Goal: Information Seeking & Learning: Learn about a topic

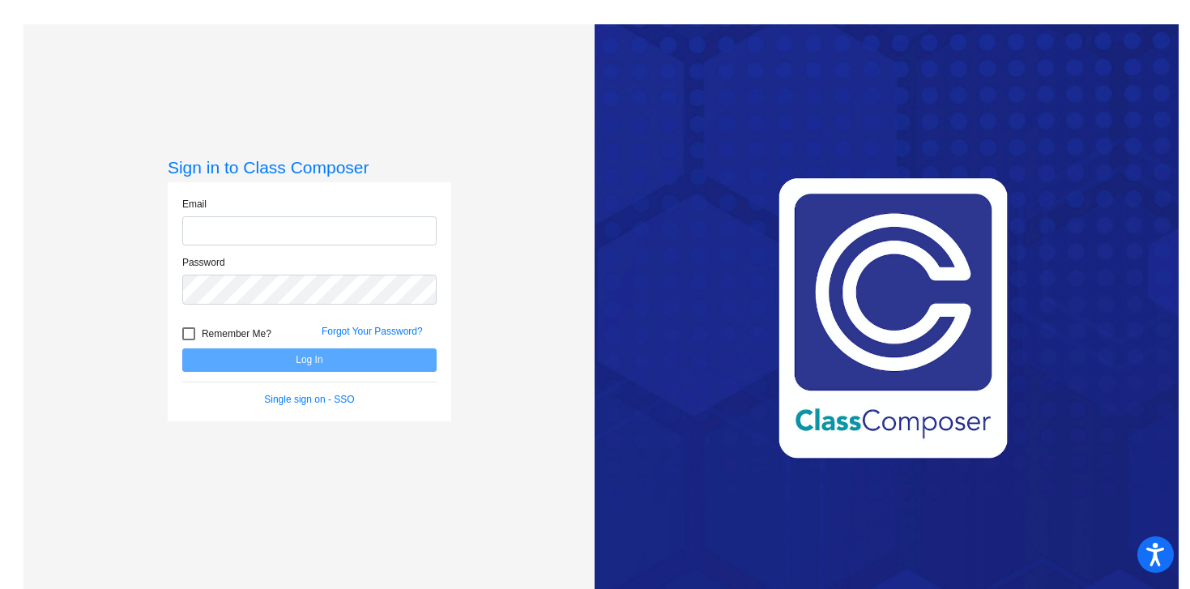
type input "[PERSON_NAME][EMAIL_ADDRESS][PERSON_NAME][DOMAIN_NAME]"
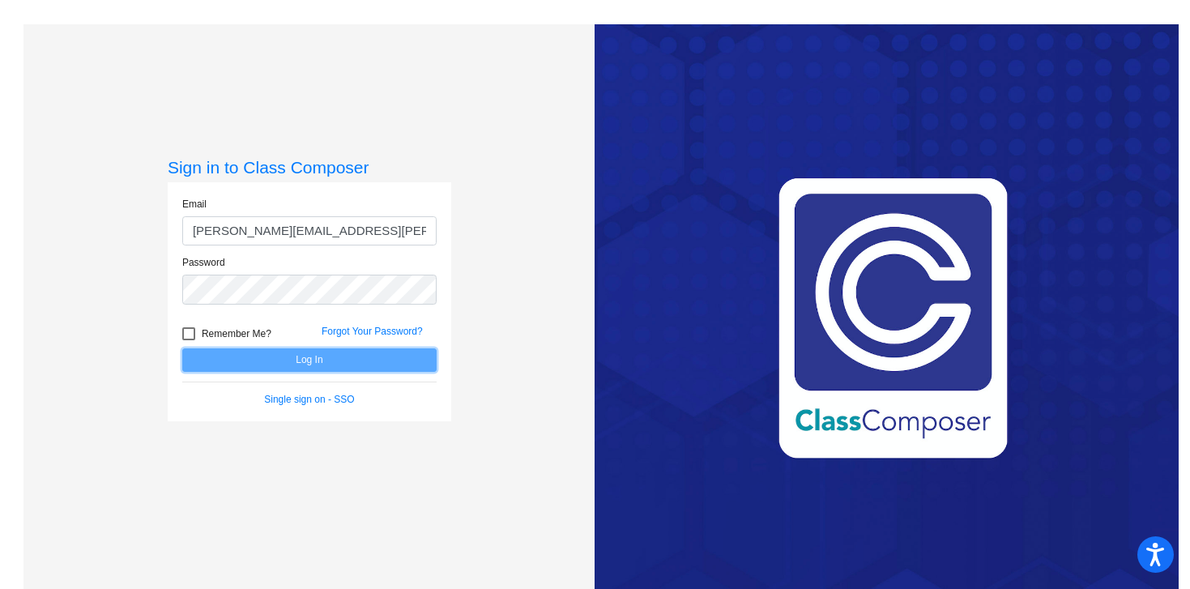
click at [417, 361] on button "Log In" at bounding box center [309, 359] width 254 height 23
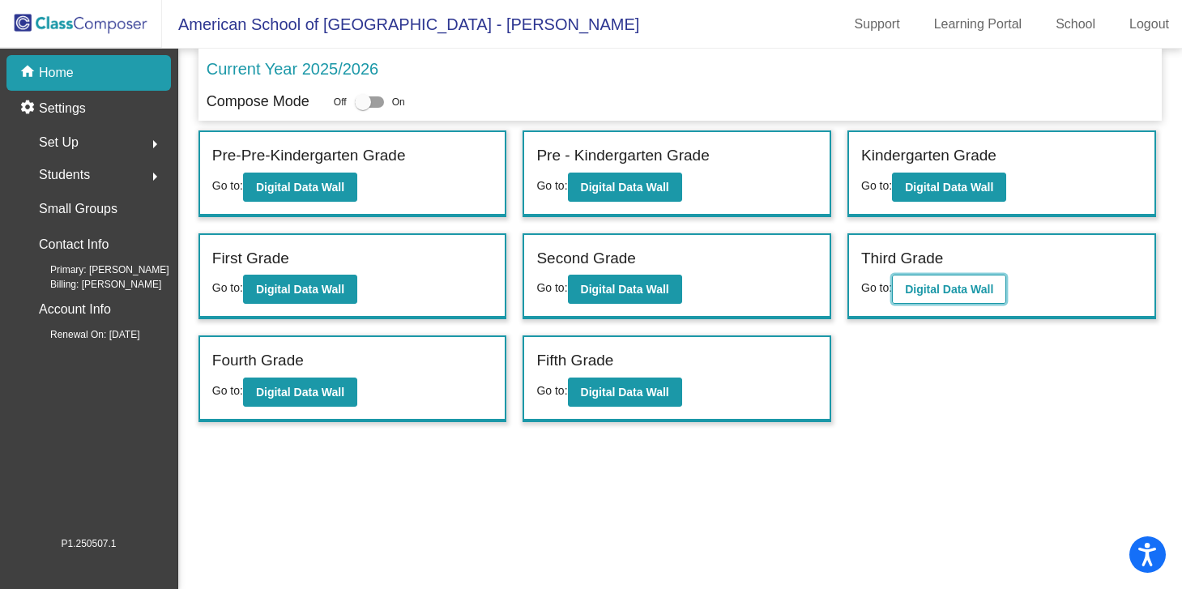
click at [980, 289] on b "Digital Data Wall" at bounding box center [949, 289] width 88 height 13
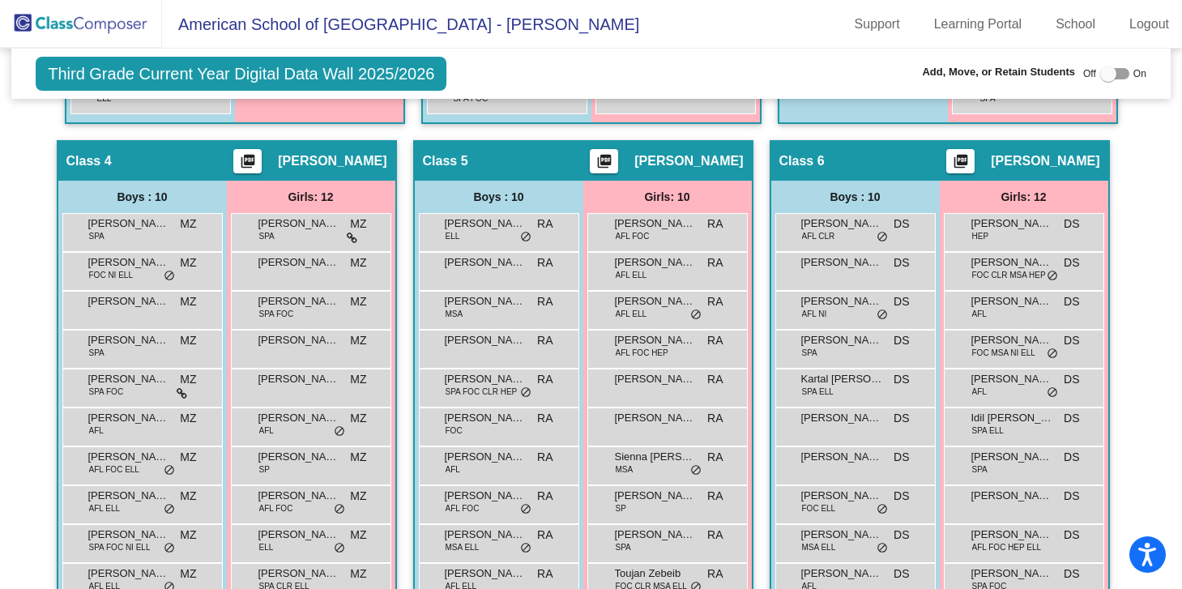
scroll to position [877, 0]
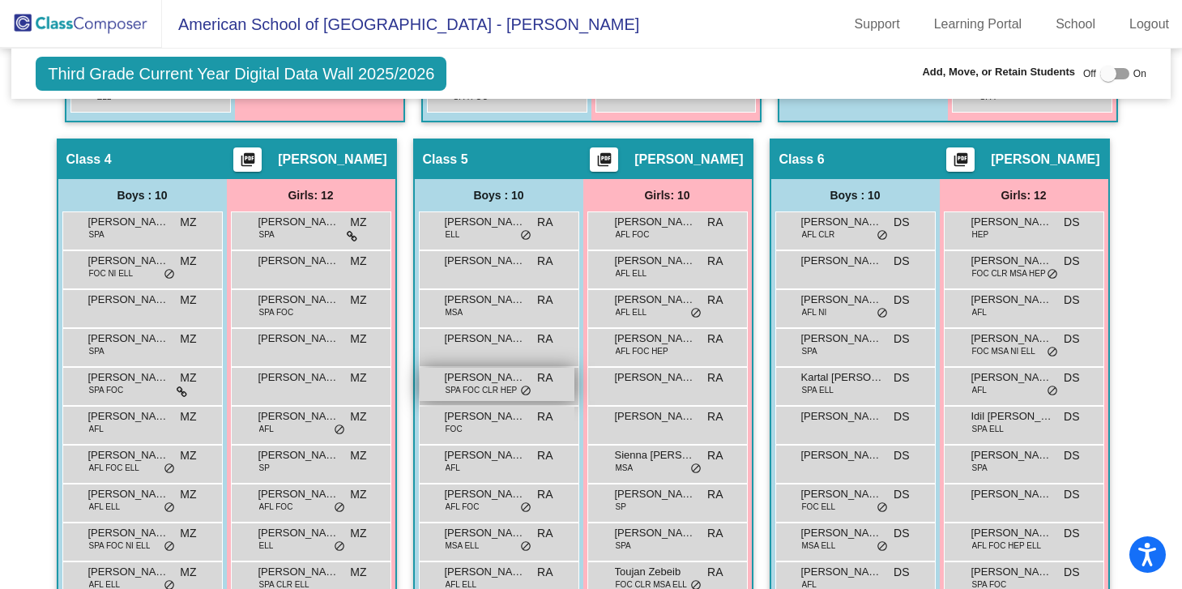
click at [451, 378] on span "Benjamin El Rassi" at bounding box center [485, 377] width 81 height 16
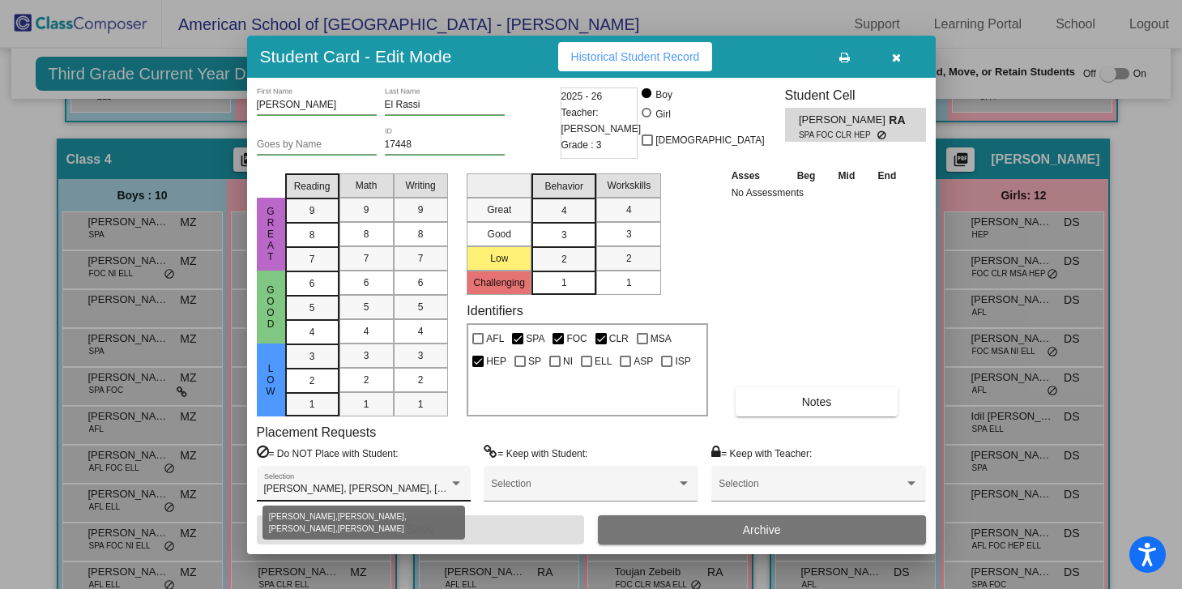
click at [457, 484] on div at bounding box center [456, 483] width 8 height 4
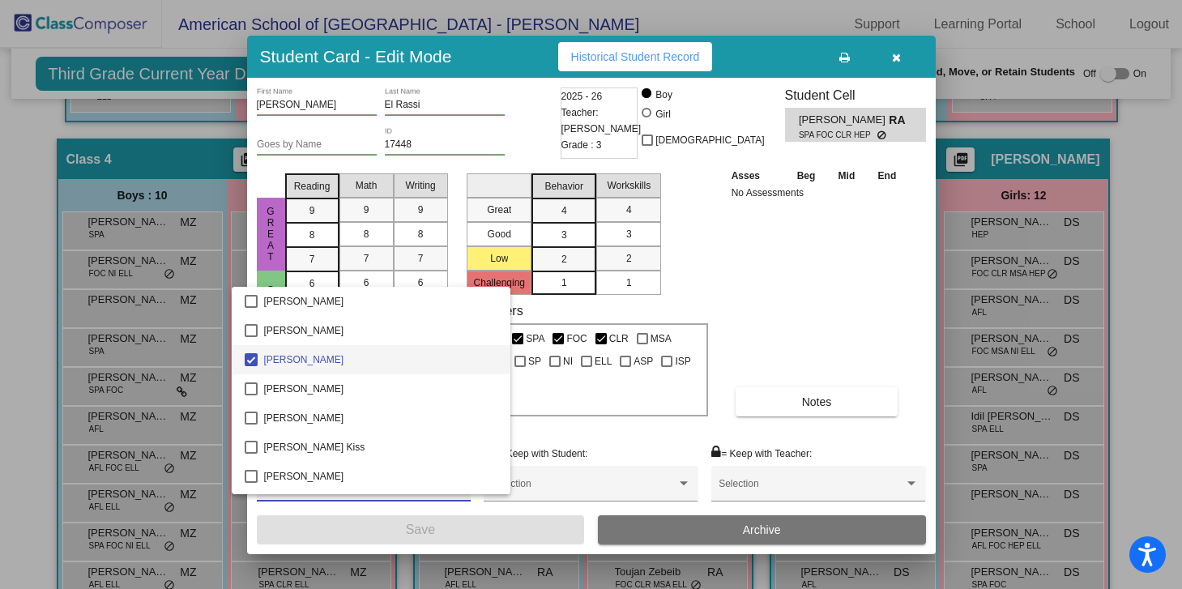
click at [630, 447] on div at bounding box center [591, 294] width 1182 height 589
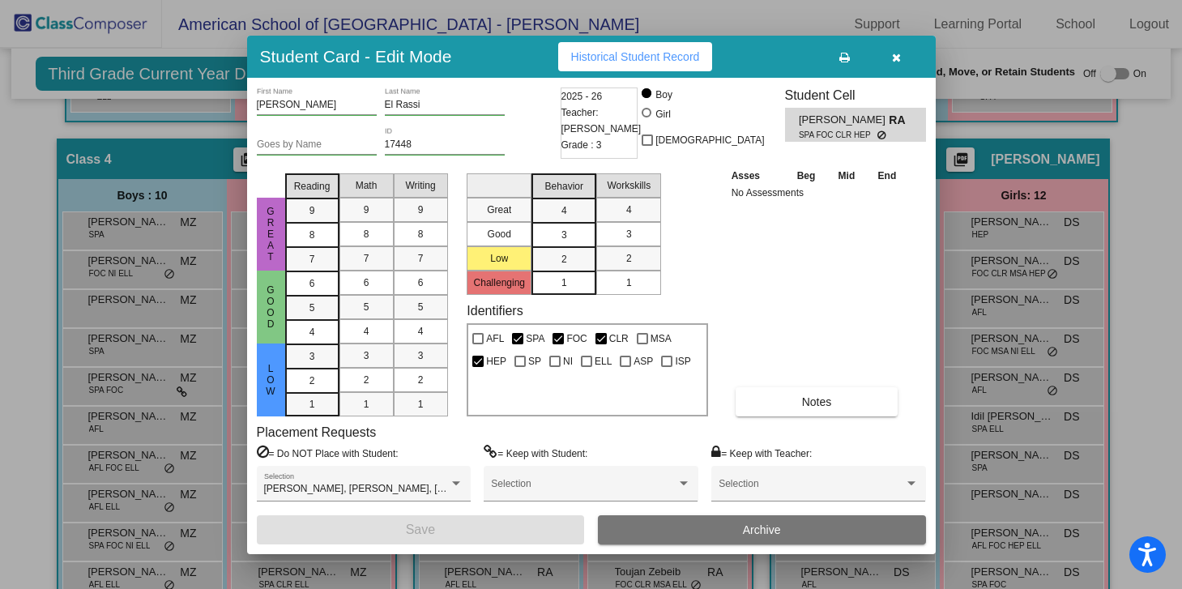
click at [1142, 195] on div at bounding box center [591, 294] width 1182 height 589
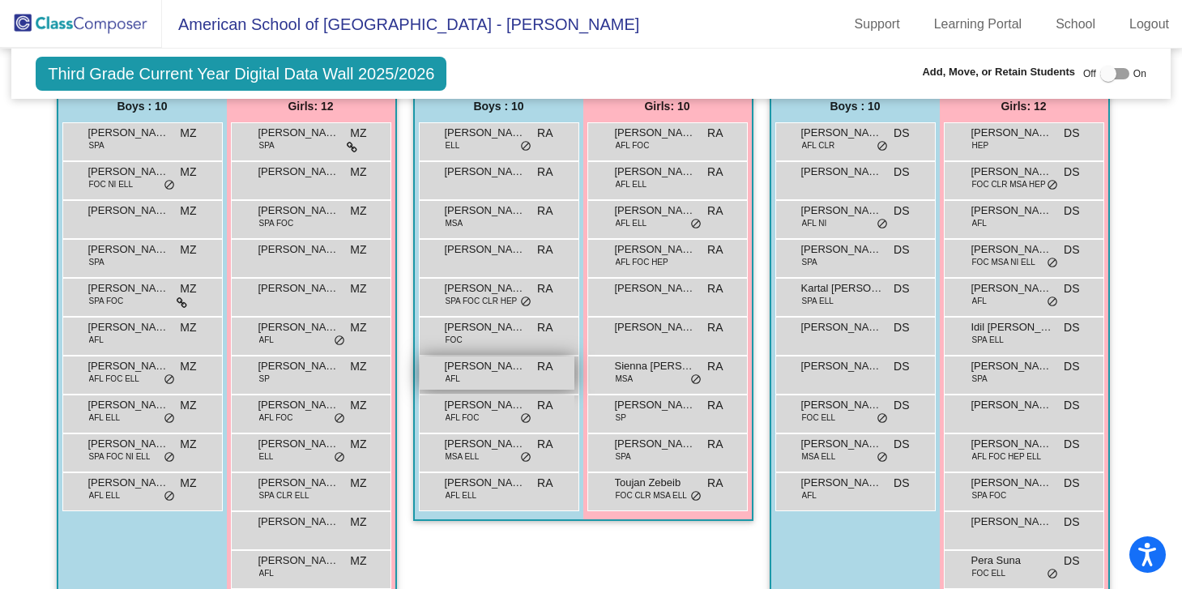
scroll to position [983, 0]
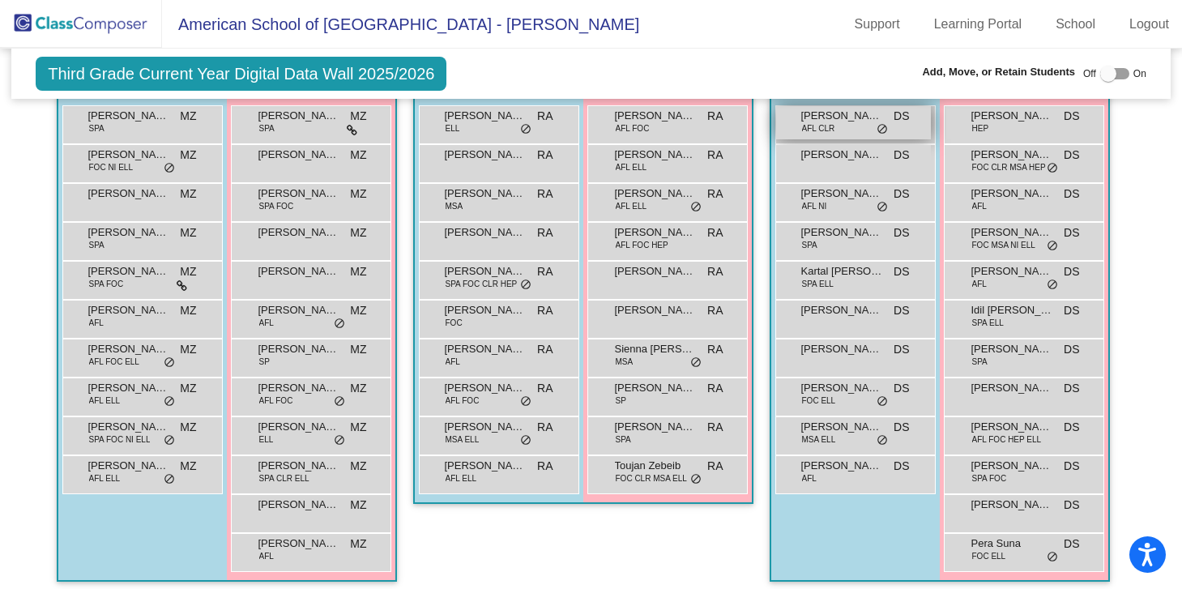
click at [854, 131] on div "Abdulla Salatt AFL CLR DS lock do_not_disturb_alt" at bounding box center [853, 122] width 155 height 33
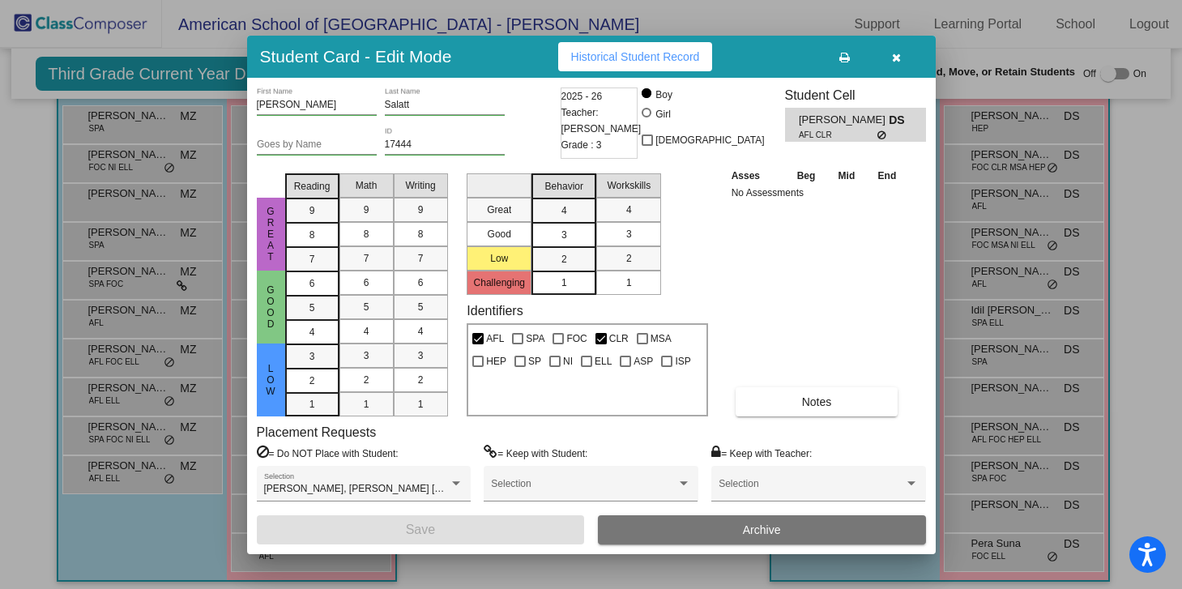
click at [188, 531] on div at bounding box center [591, 294] width 1182 height 589
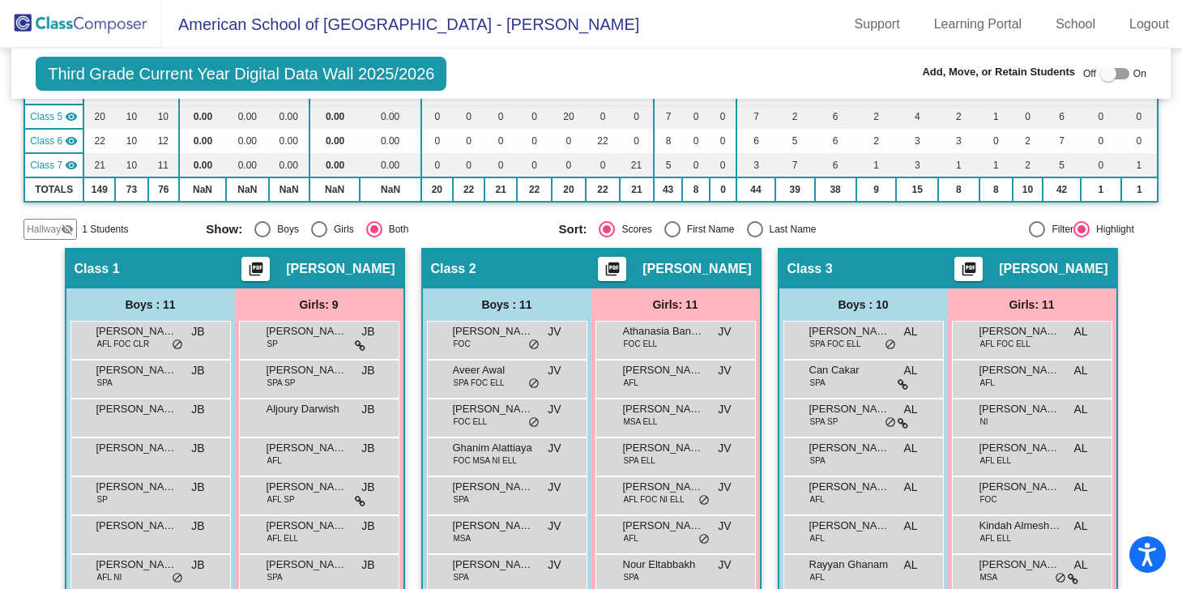
scroll to position [232, 0]
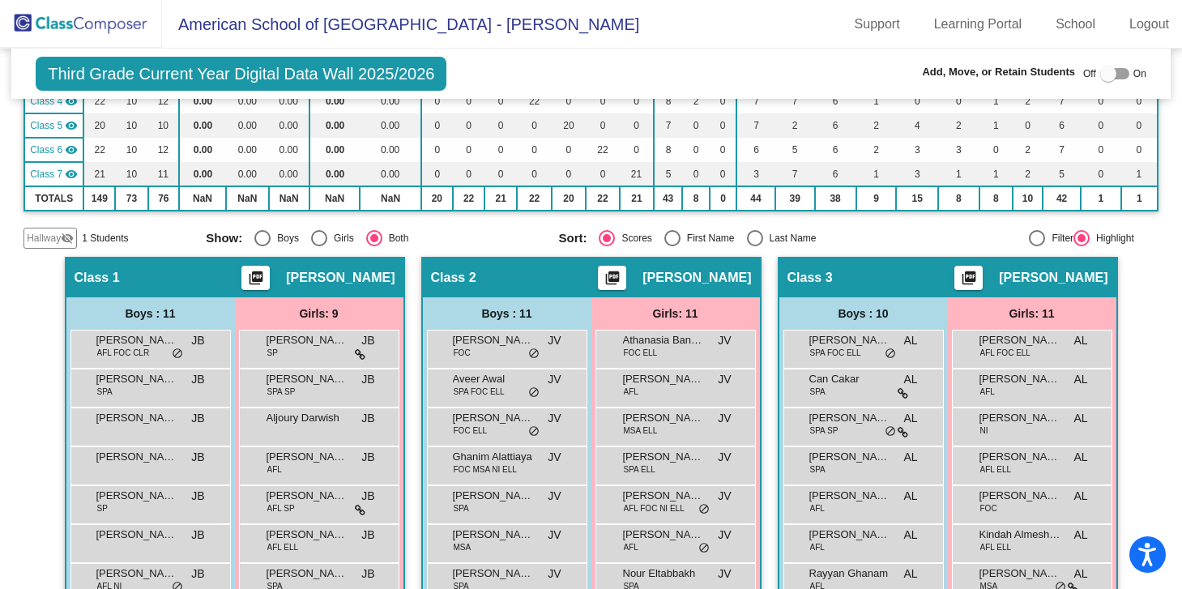
click at [86, 23] on img at bounding box center [81, 24] width 162 height 48
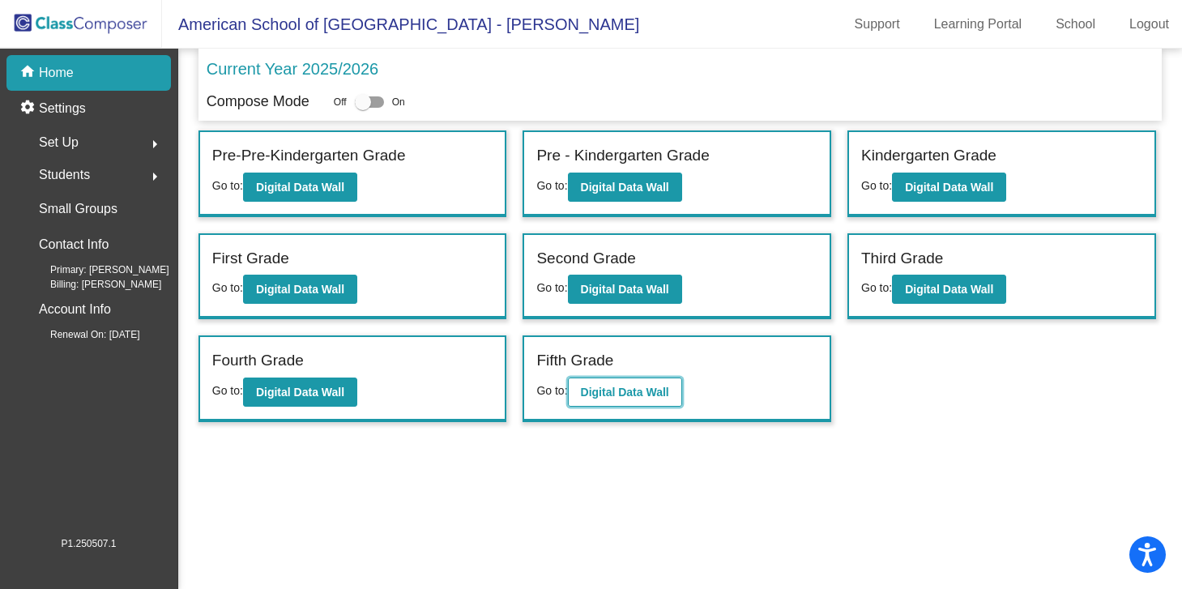
click at [641, 386] on b "Digital Data Wall" at bounding box center [625, 392] width 88 height 13
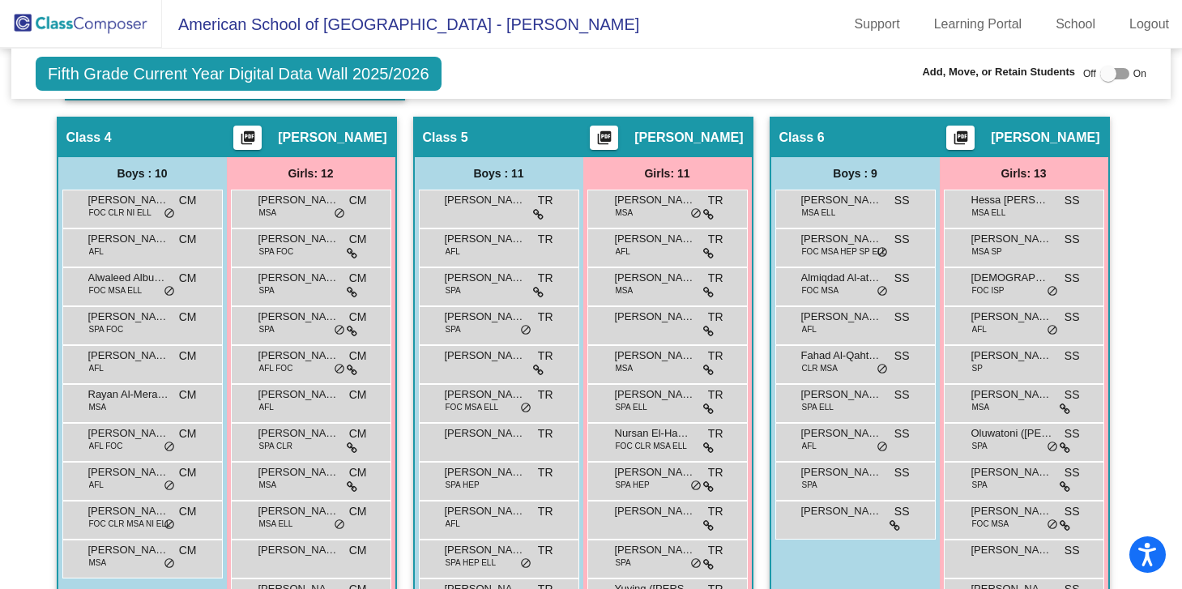
scroll to position [1007, 0]
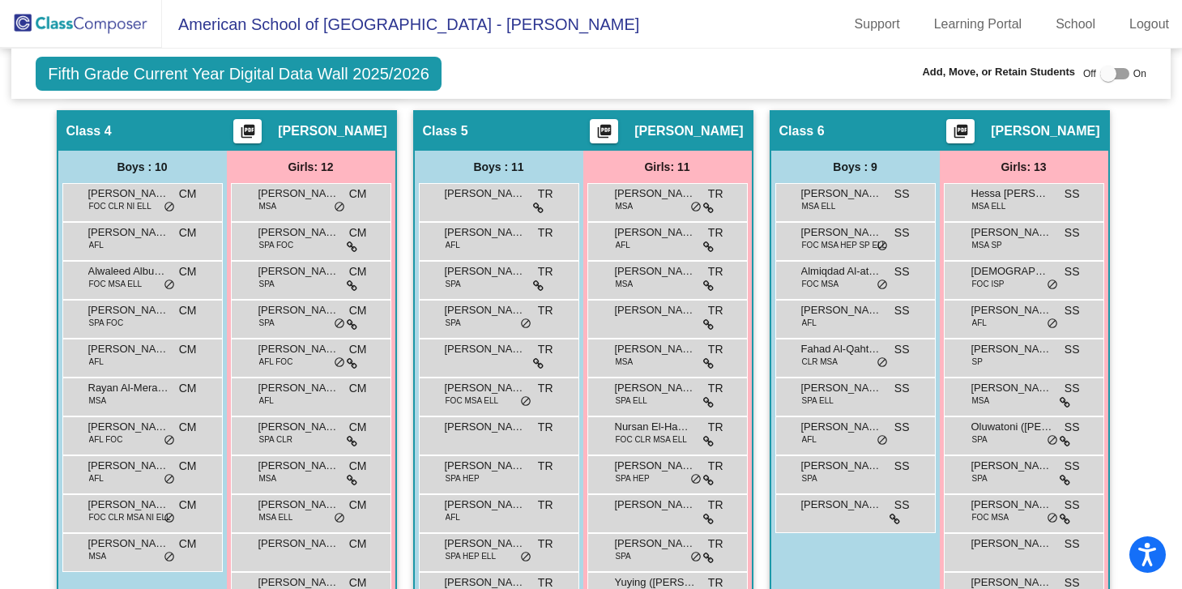
click at [0, 0] on div "Boys : 9 Abdulhadi Al-Hijji MSA ELL SS lock do_not_disturb_alt Adam Zarkout FOC…" at bounding box center [0, 0] width 0 height 0
click at [83, 28] on img at bounding box center [81, 24] width 162 height 48
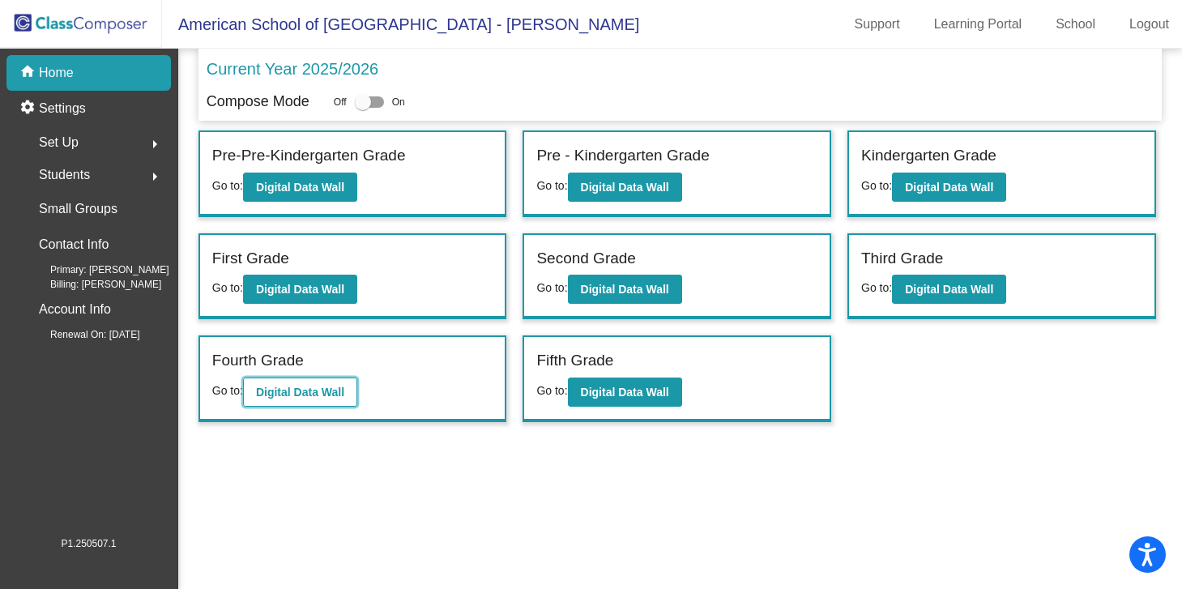
click at [342, 392] on b "Digital Data Wall" at bounding box center [300, 392] width 88 height 13
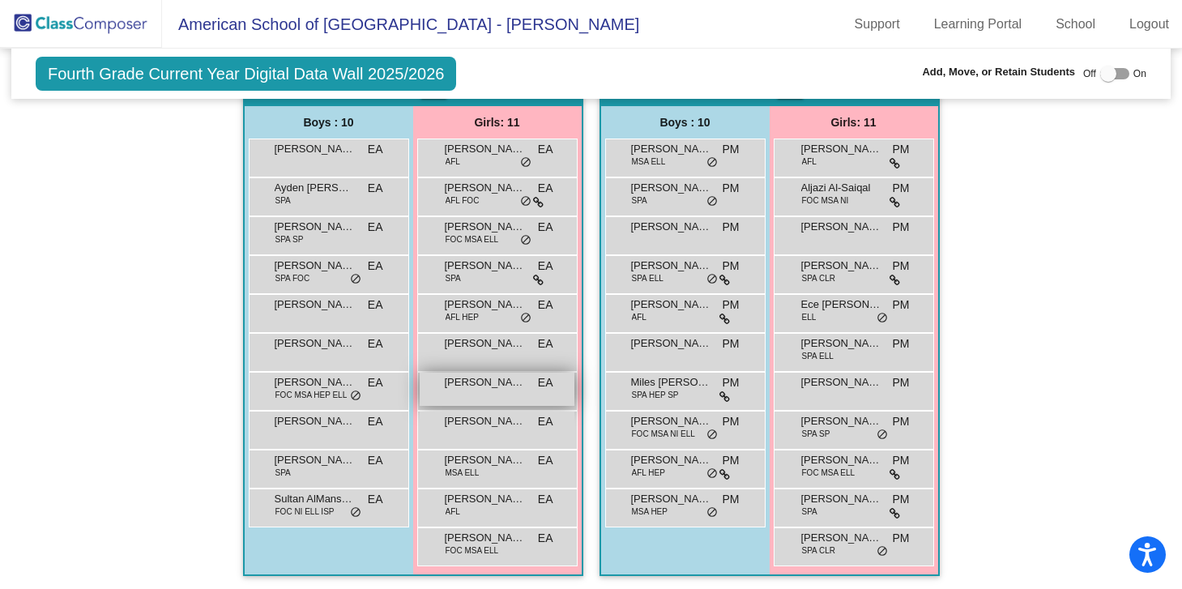
scroll to position [1622, 0]
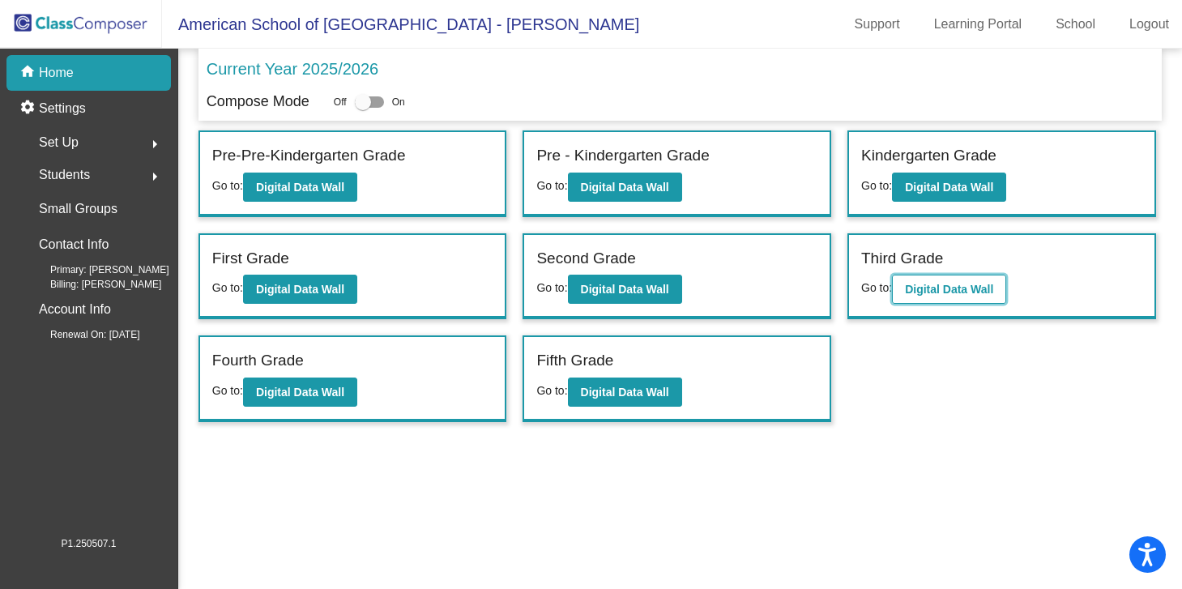
click at [950, 293] on b "Digital Data Wall" at bounding box center [949, 289] width 88 height 13
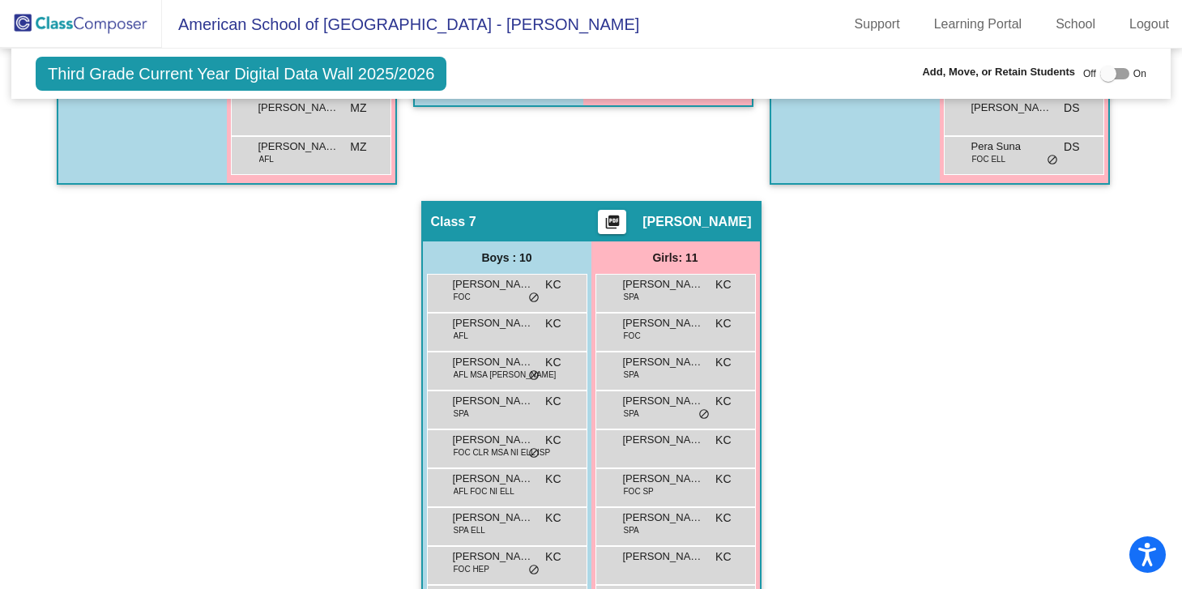
scroll to position [1381, 0]
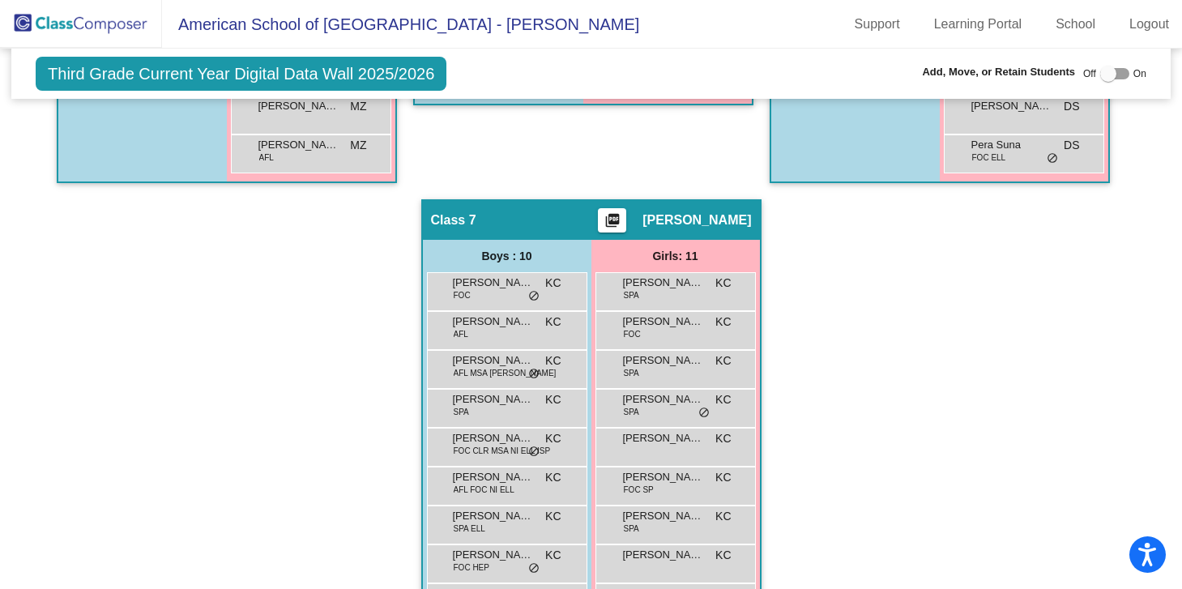
click at [510, 431] on span "Fahad Al-Shamlan" at bounding box center [493, 438] width 81 height 16
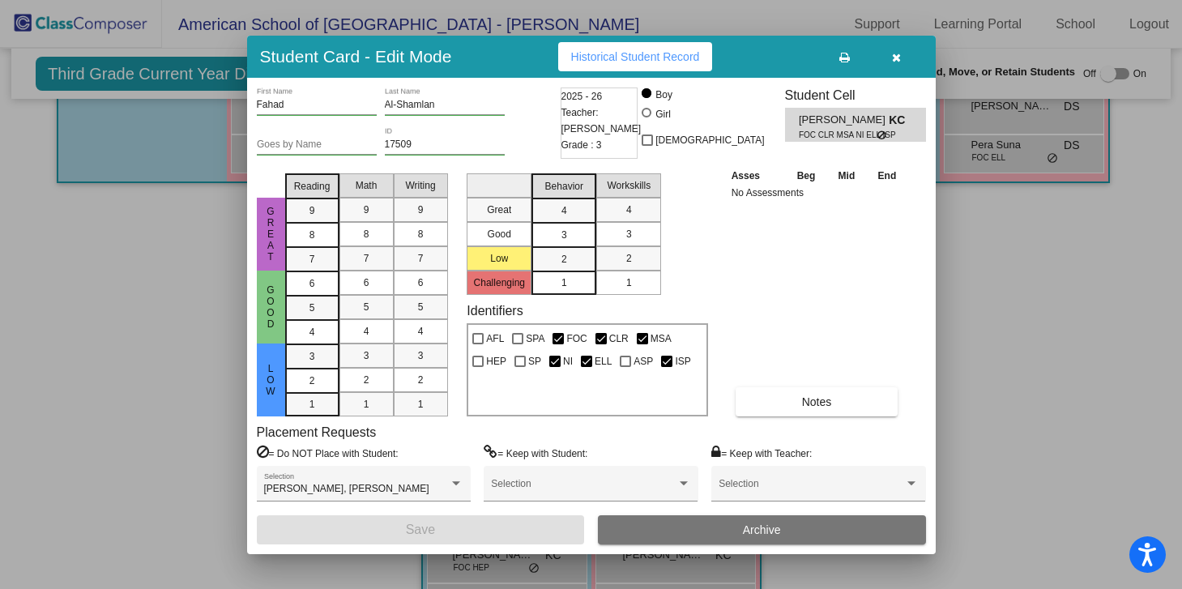
scroll to position [0, 0]
click at [899, 58] on icon "button" at bounding box center [896, 57] width 9 height 11
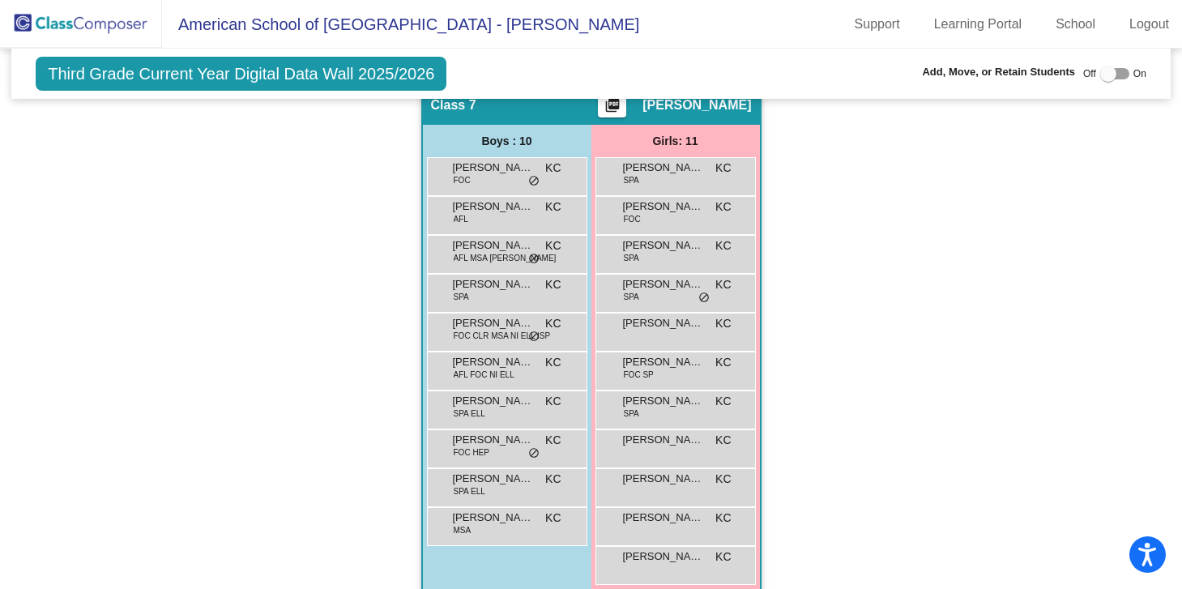
scroll to position [1517, 0]
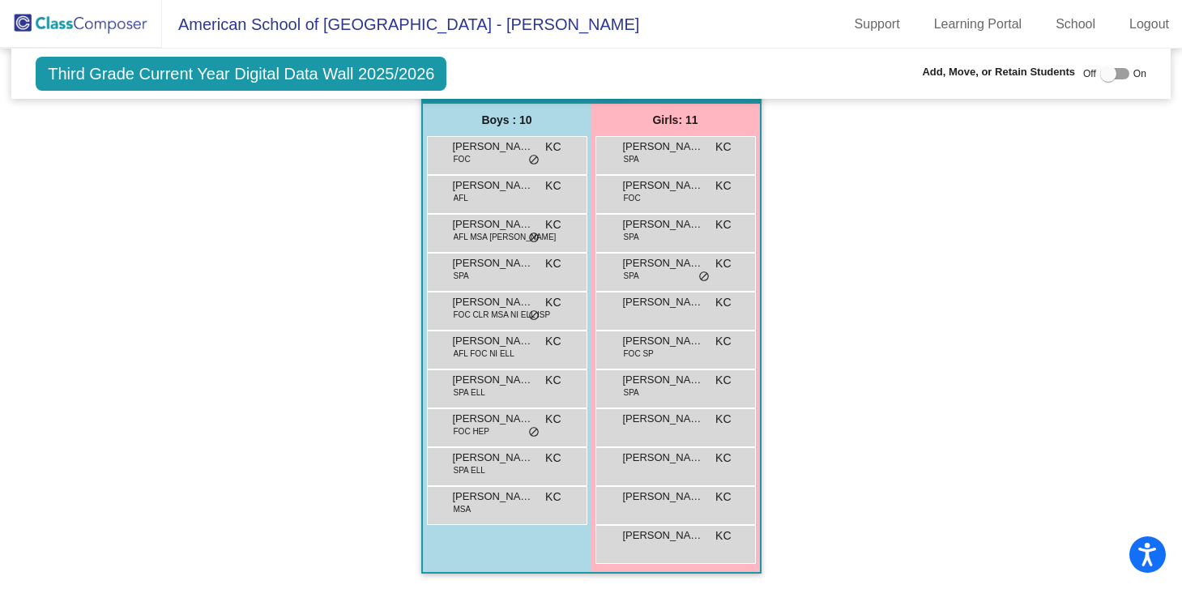
click at [90, 21] on img at bounding box center [81, 24] width 162 height 48
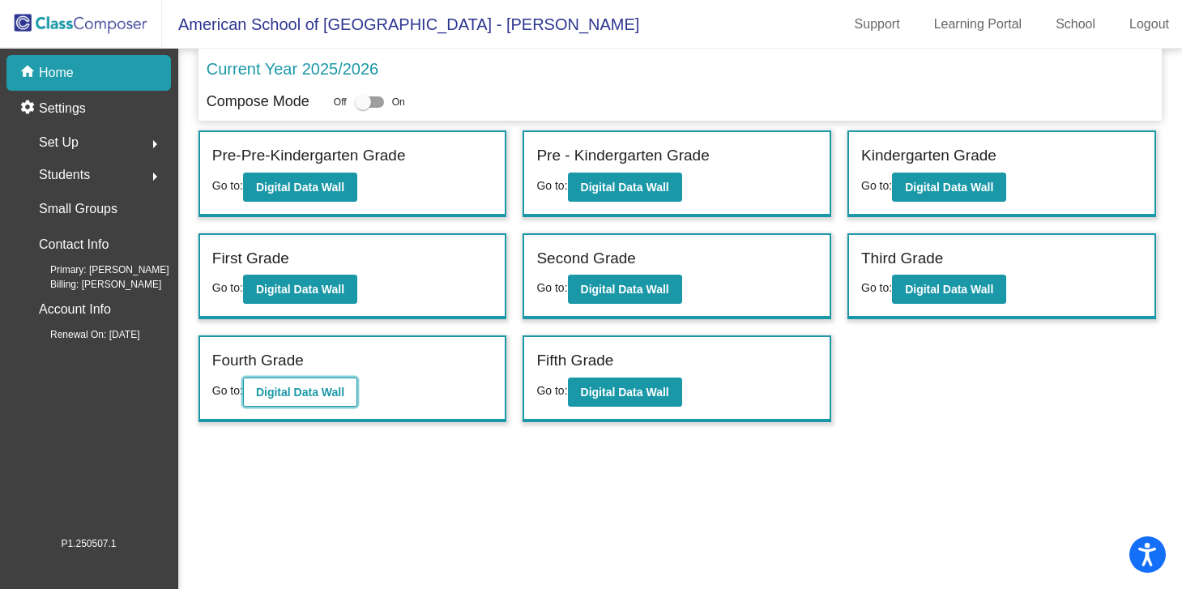
click at [323, 391] on b "Digital Data Wall" at bounding box center [300, 392] width 88 height 13
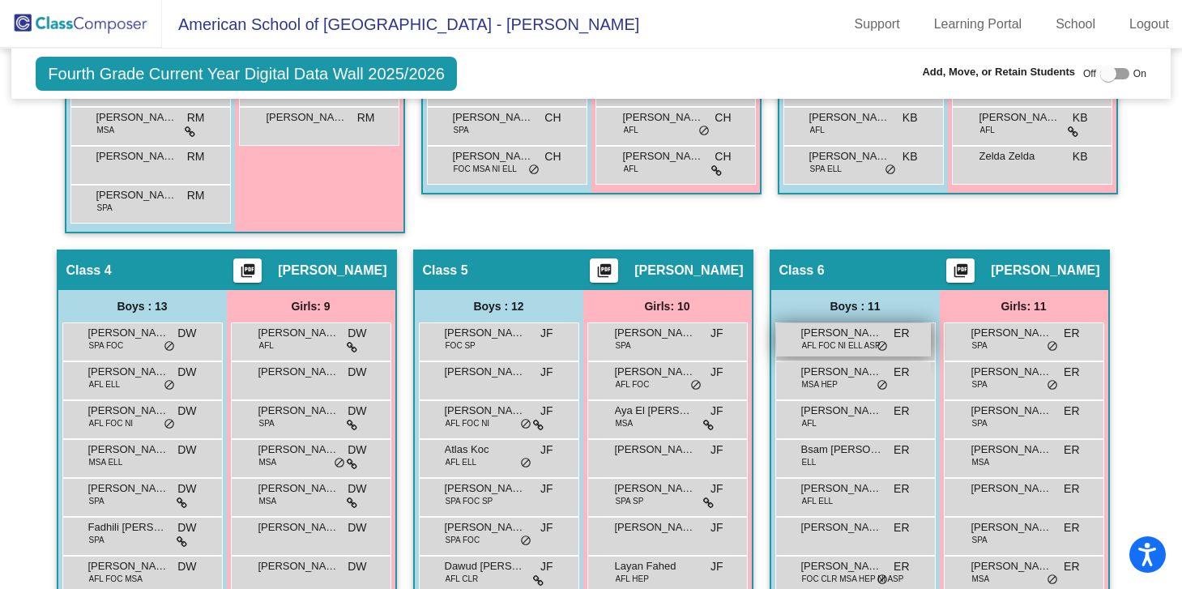
scroll to position [832, 0]
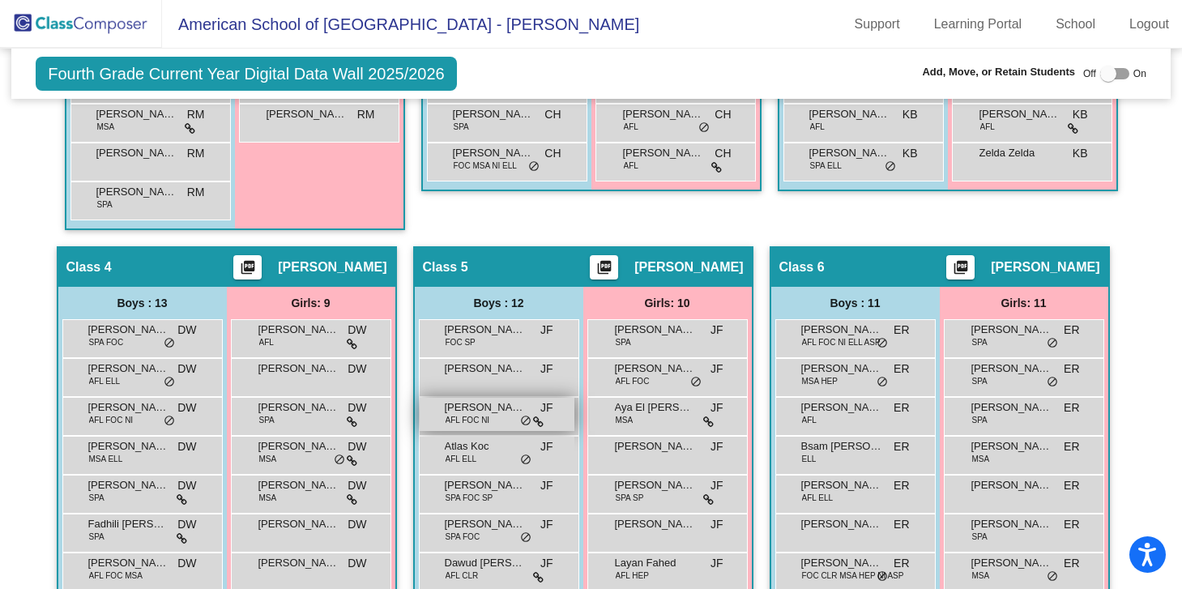
click at [512, 431] on div "Alexander Jordan AFL FOC NI JF lock do_not_disturb_alt" at bounding box center [497, 414] width 155 height 33
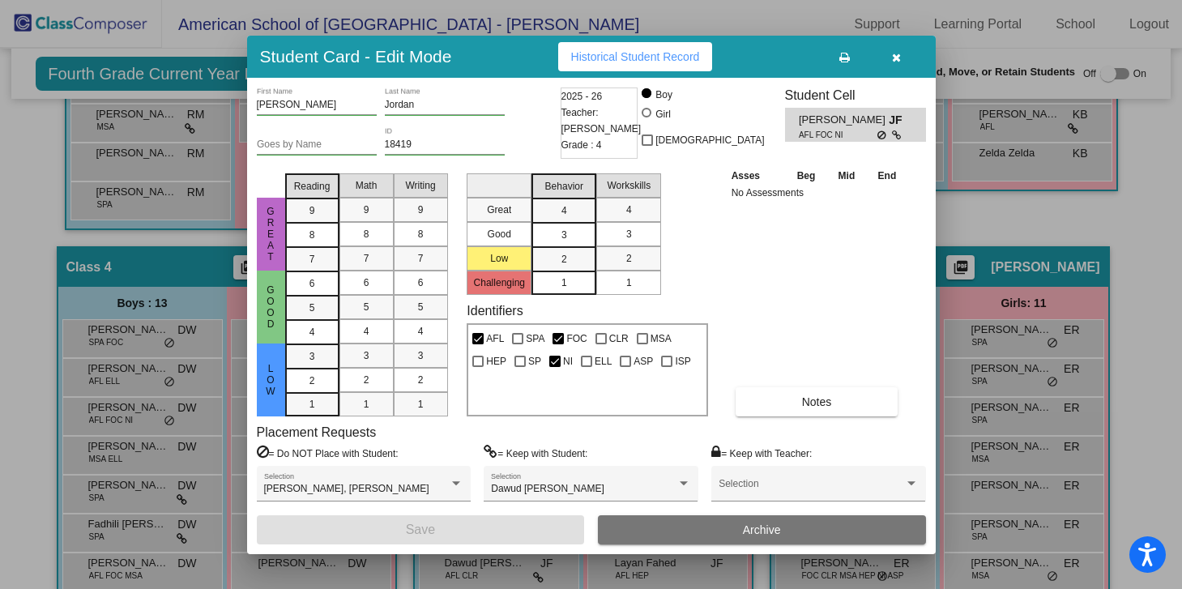
click at [893, 51] on span "button" at bounding box center [896, 56] width 9 height 13
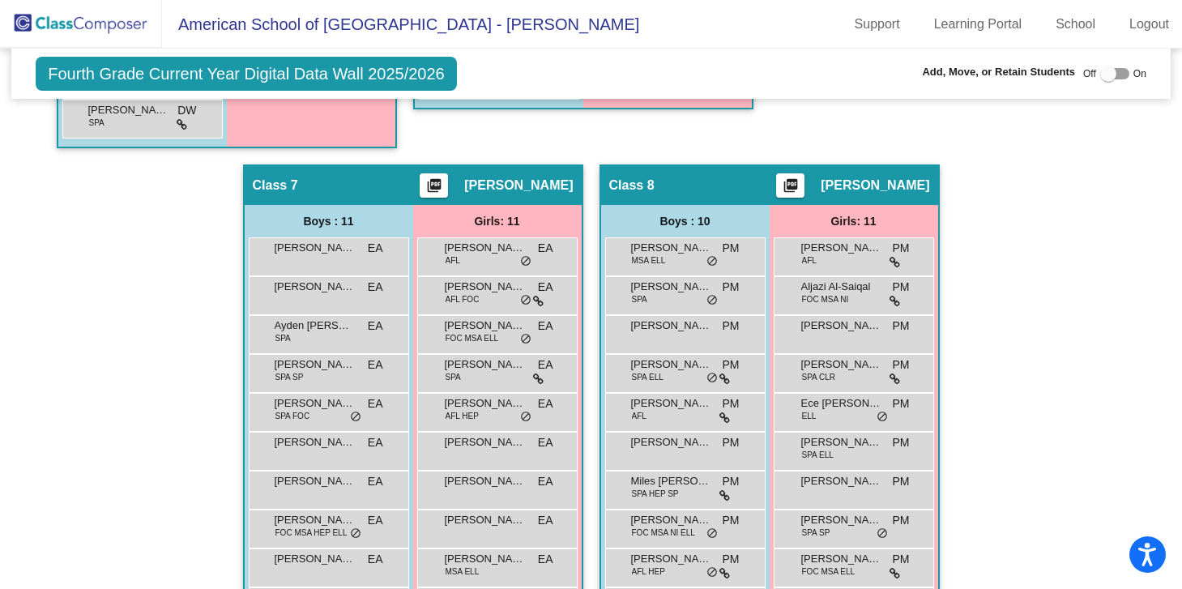
scroll to position [1528, 0]
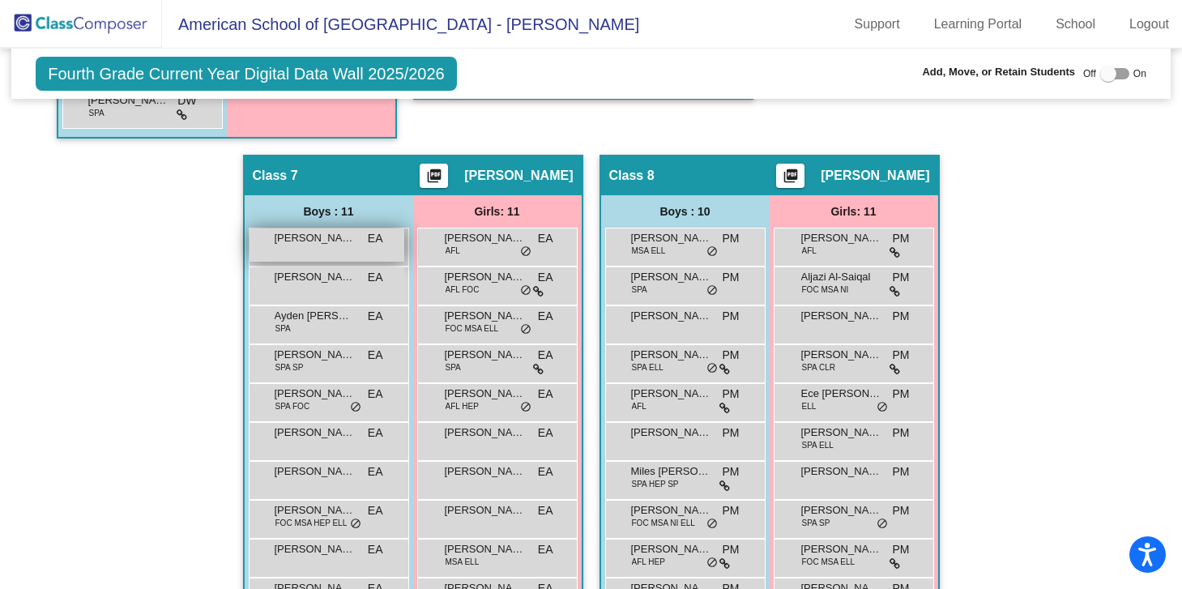
click at [339, 246] on span "[PERSON_NAME]" at bounding box center [315, 238] width 81 height 16
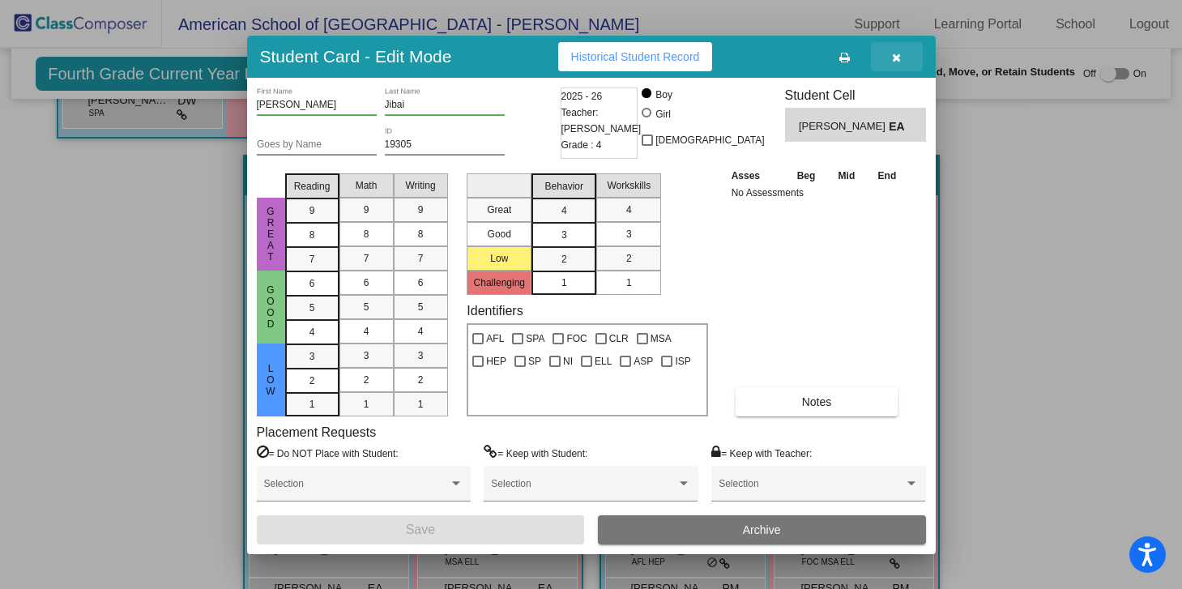
click at [906, 61] on button "button" at bounding box center [897, 56] width 52 height 29
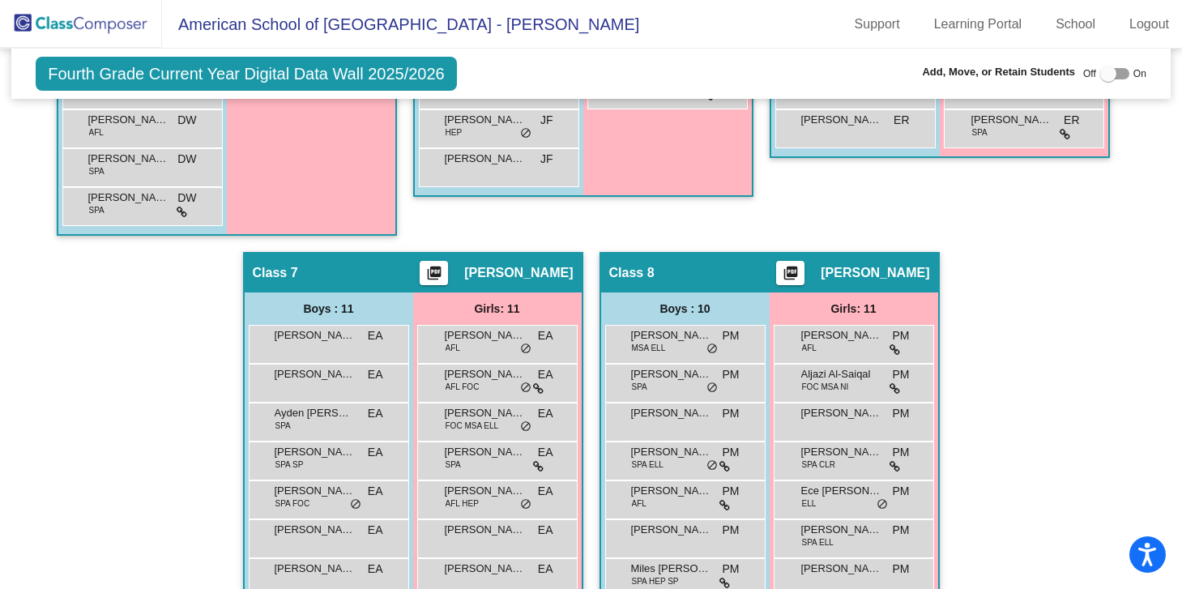
scroll to position [1389, 0]
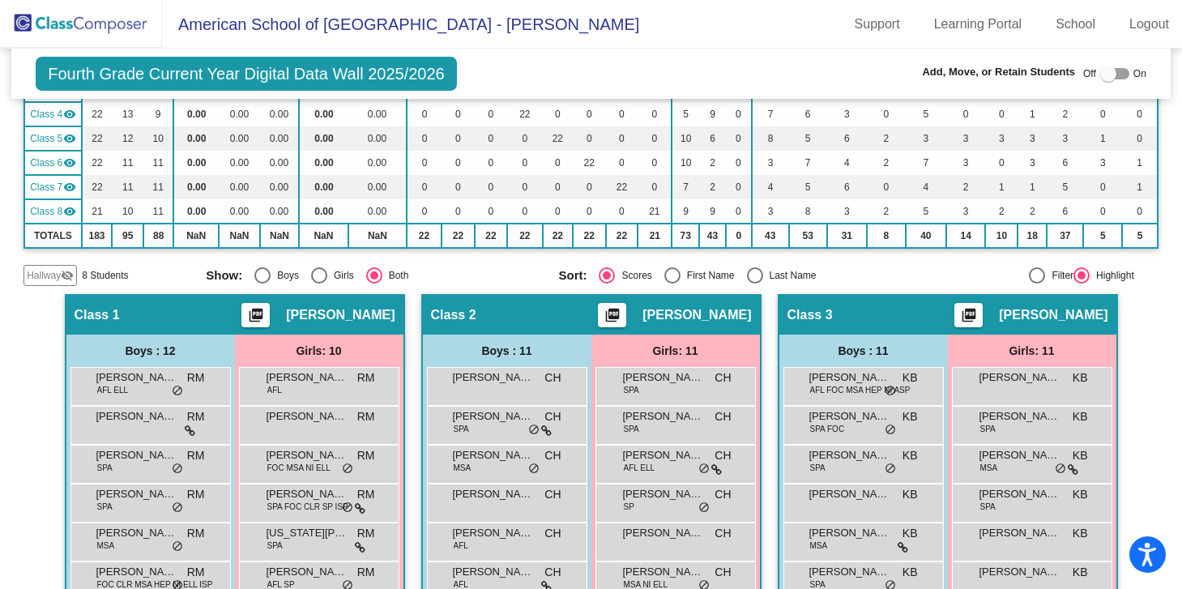
scroll to position [217, 0]
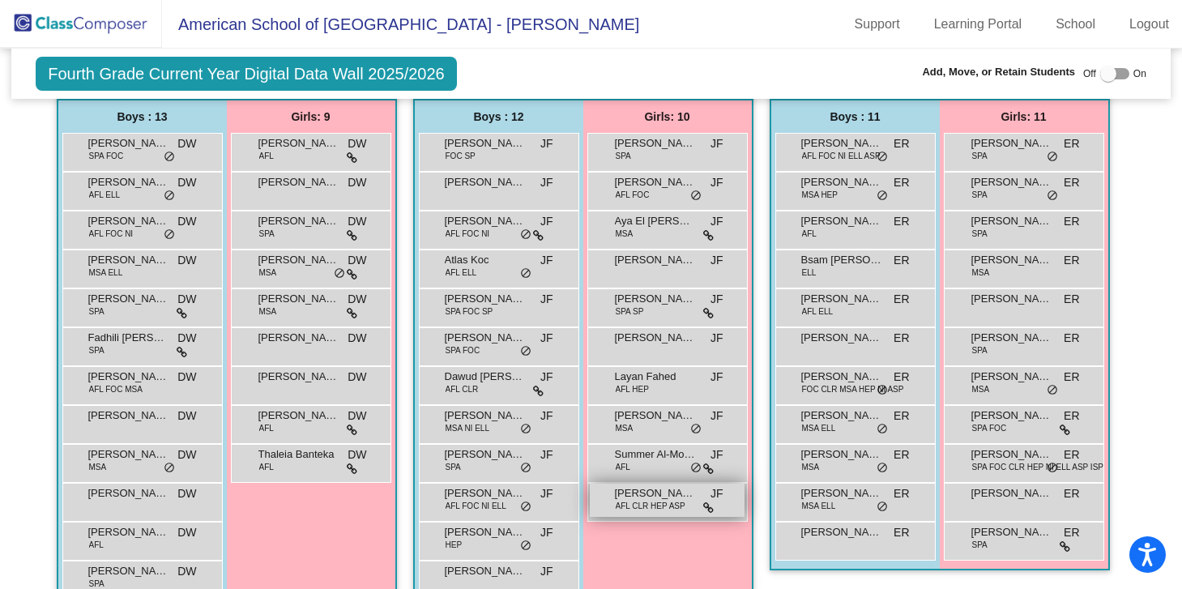
scroll to position [1018, 0]
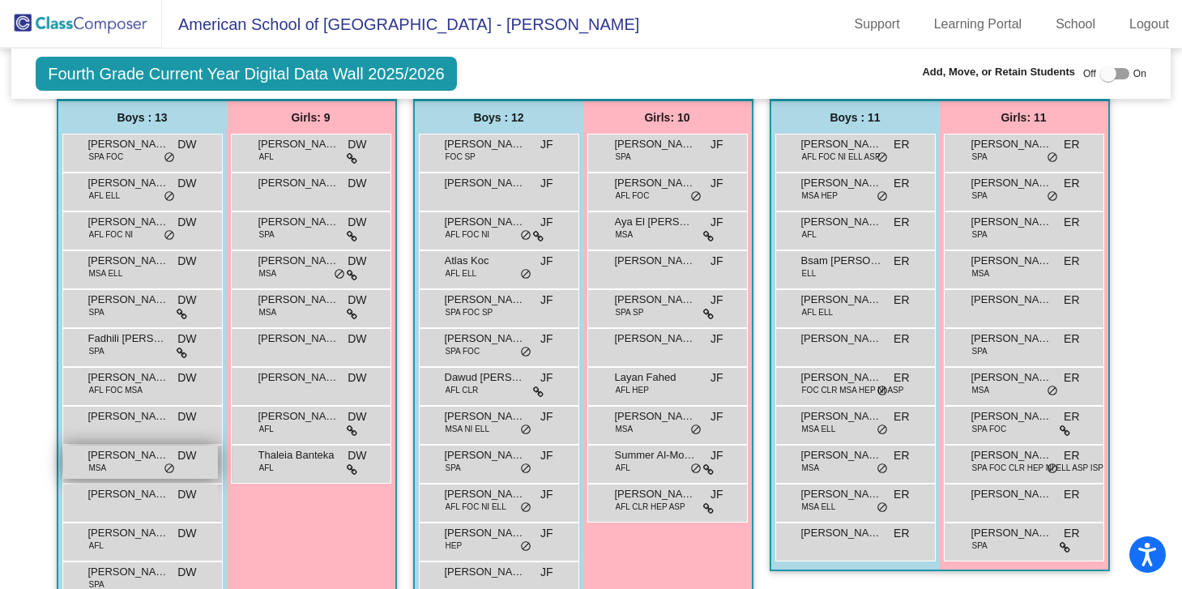
click at [156, 463] on span "Ibrahim Al-Jaidah" at bounding box center [128, 455] width 81 height 16
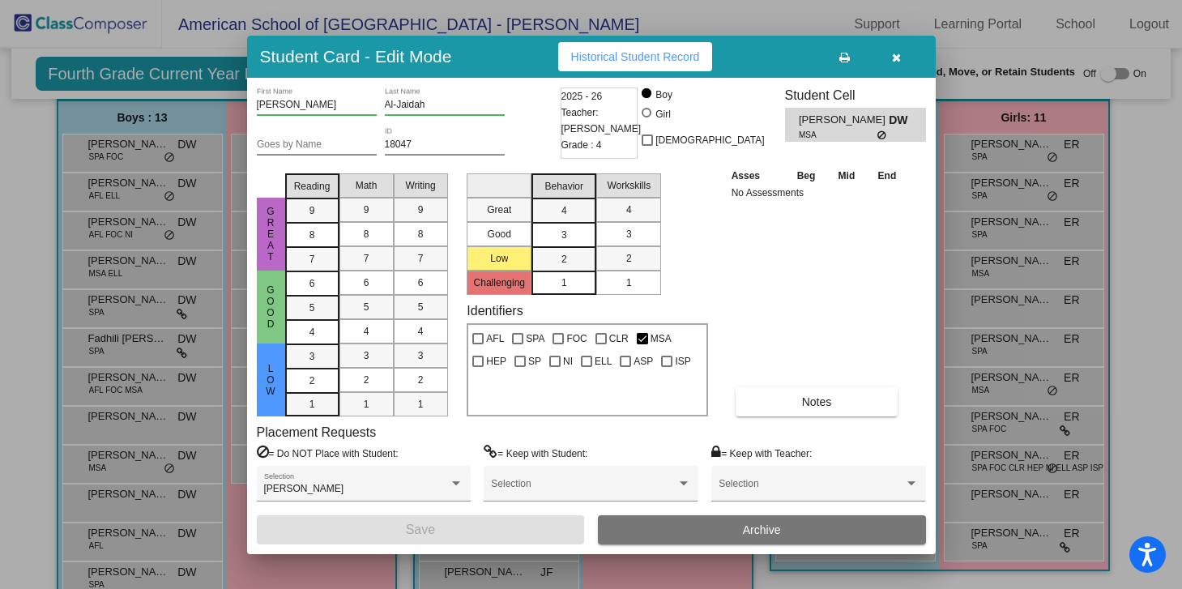
click at [897, 53] on icon "button" at bounding box center [896, 57] width 9 height 11
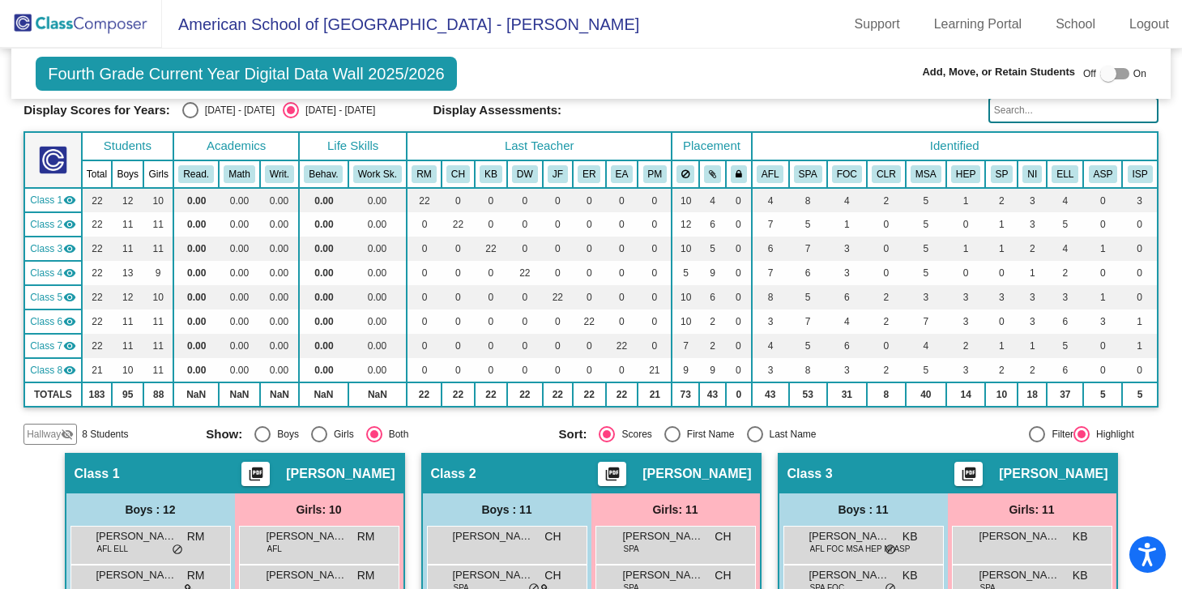
scroll to position [0, 0]
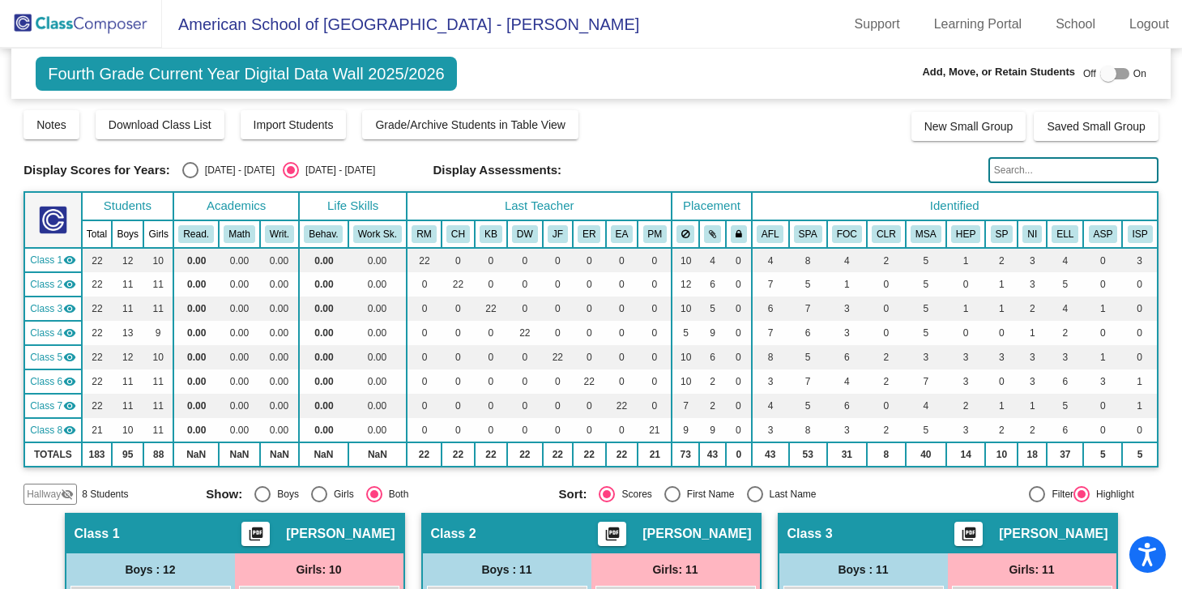
click at [120, 26] on img at bounding box center [81, 24] width 162 height 48
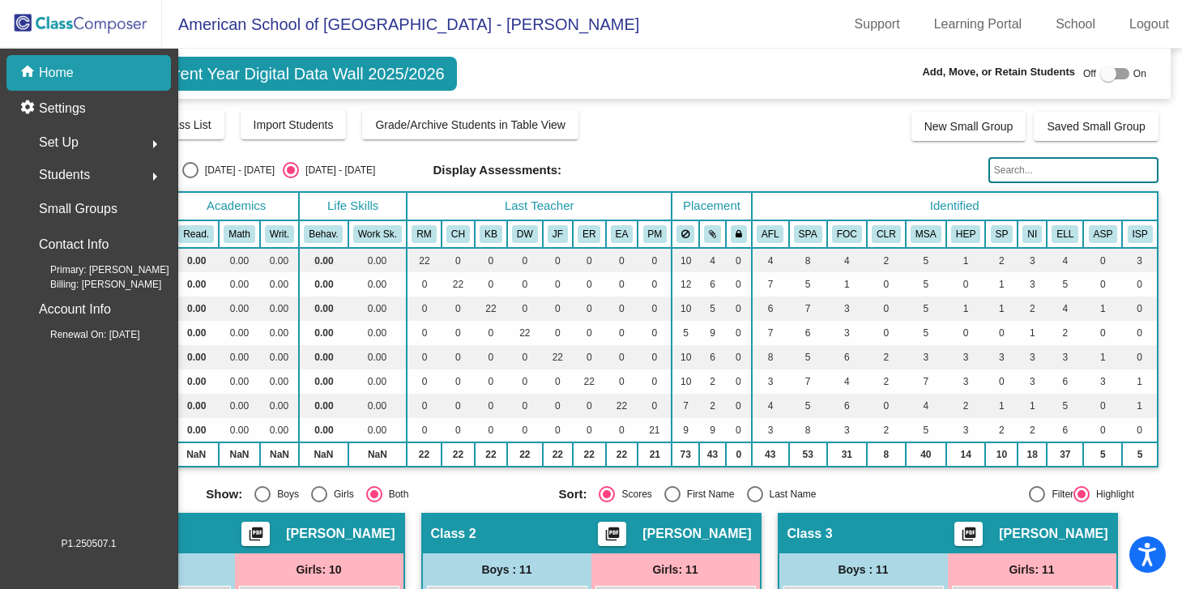
click at [120, 26] on img at bounding box center [81, 24] width 162 height 48
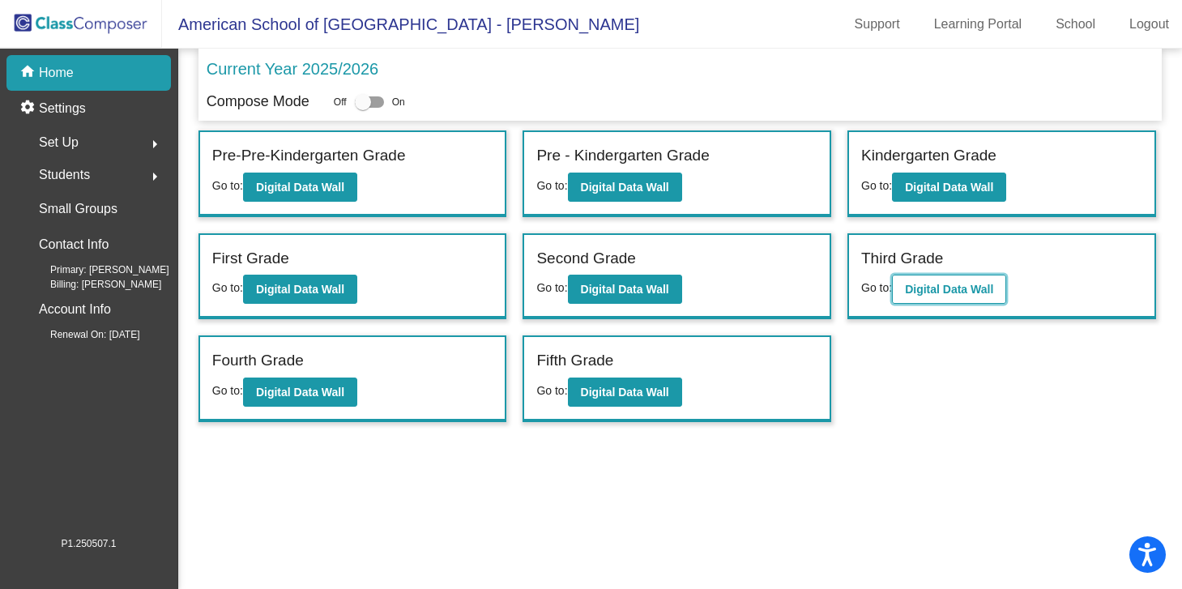
click at [971, 287] on b "Digital Data Wall" at bounding box center [949, 289] width 88 height 13
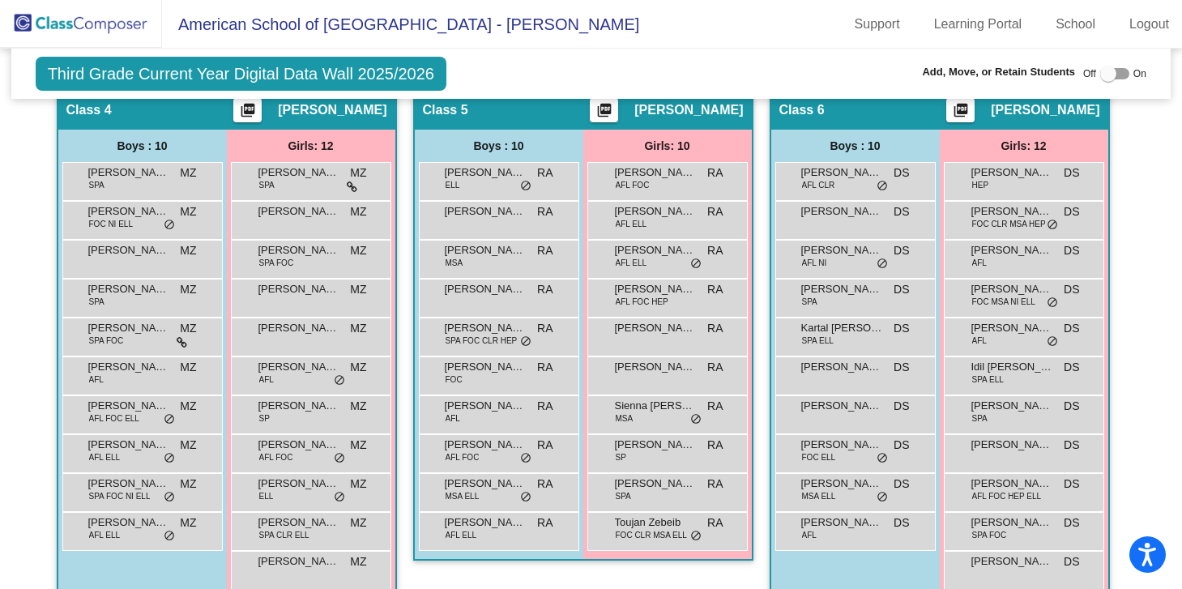
scroll to position [927, 0]
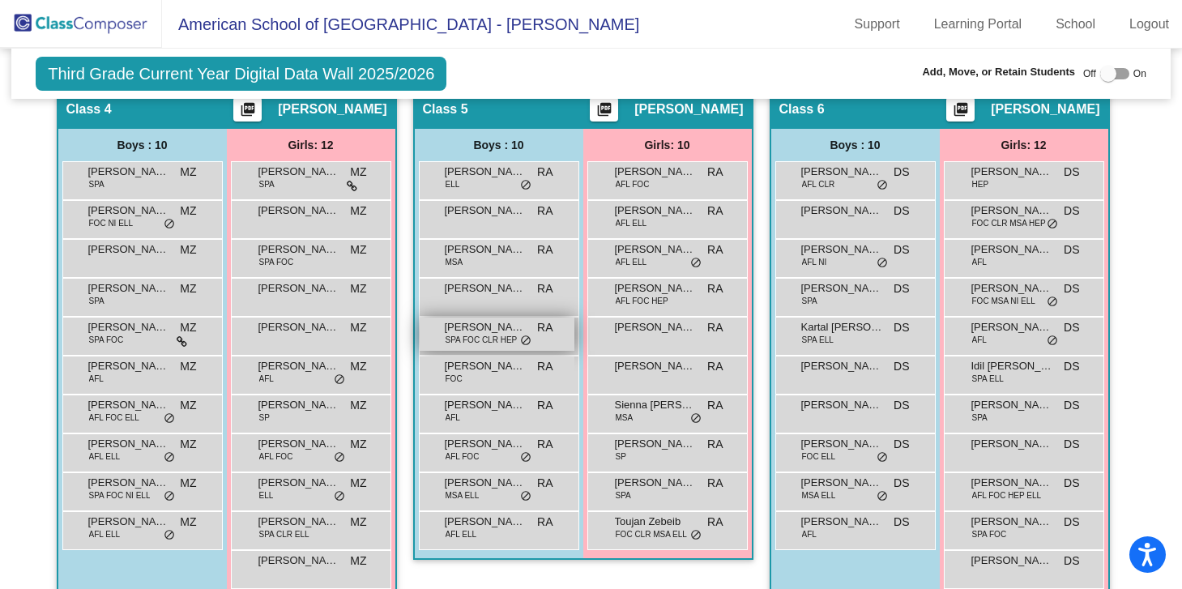
click at [520, 335] on span "do_not_disturb_alt" at bounding box center [525, 341] width 11 height 13
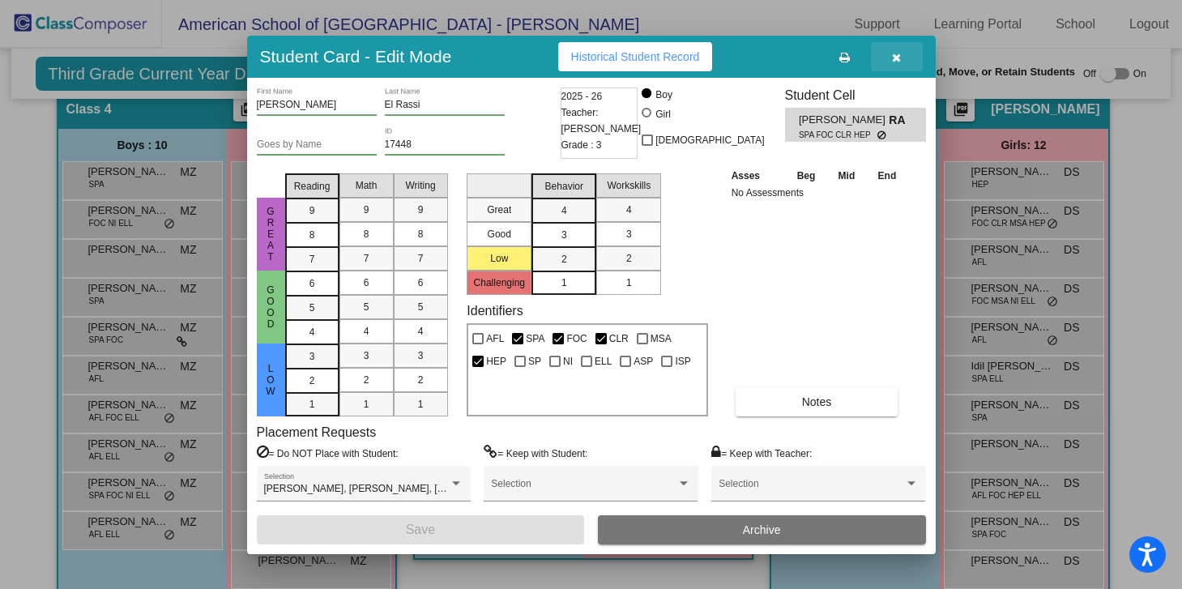
click at [900, 55] on icon "button" at bounding box center [896, 57] width 9 height 11
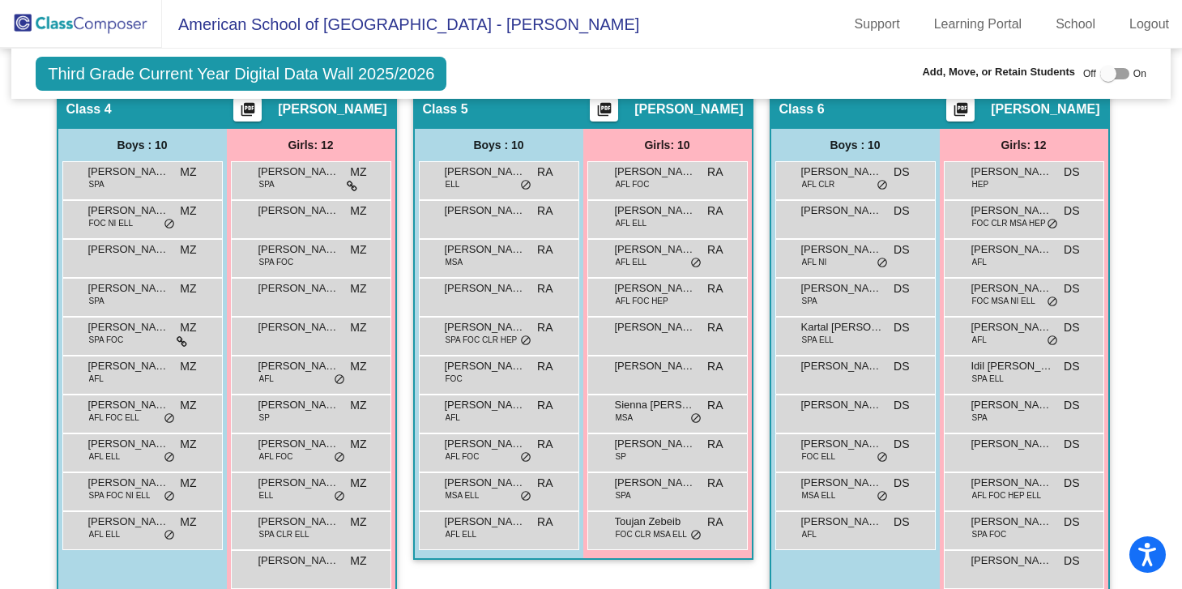
click at [1117, 72] on div at bounding box center [1114, 73] width 29 height 11
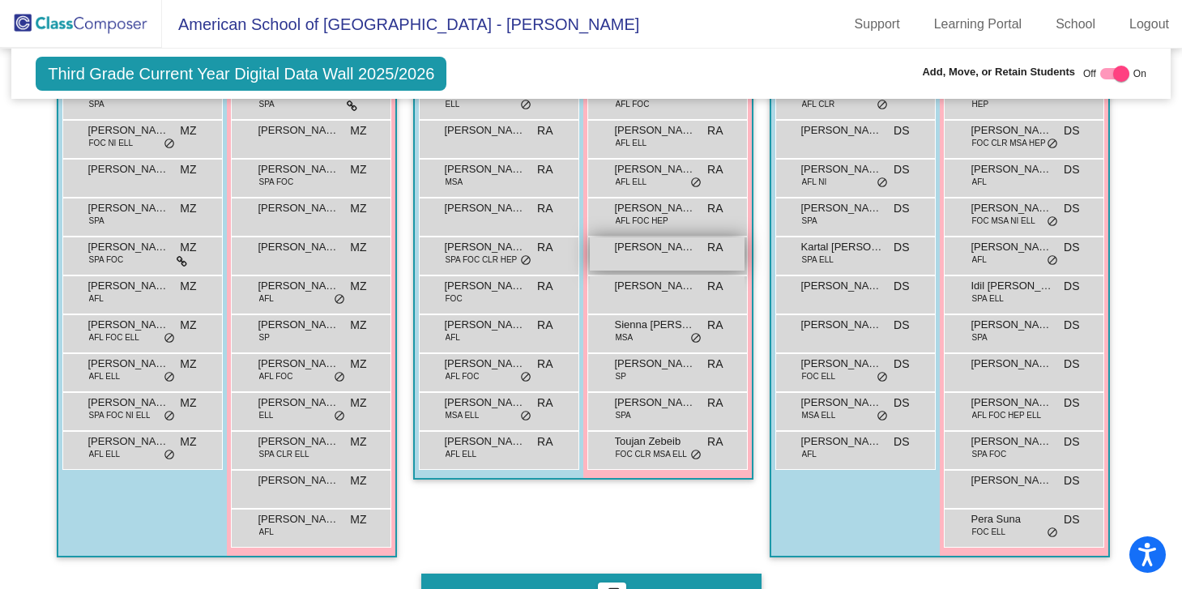
scroll to position [1059, 0]
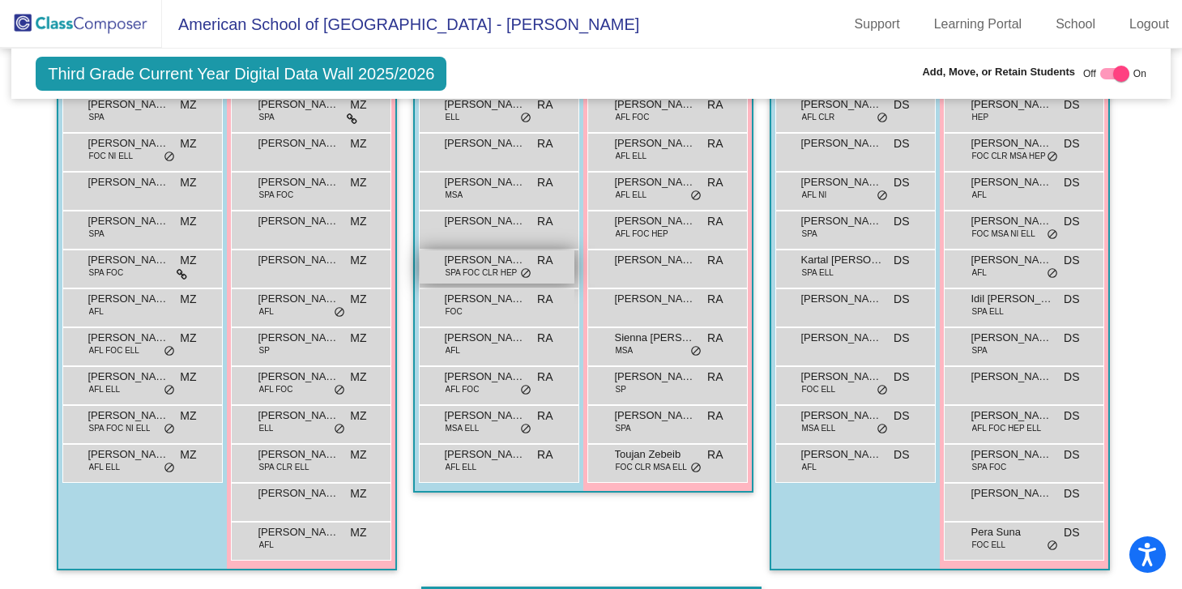
click at [561, 269] on div "Benjamin El Rassi SPA FOC CLR HEP RA lock do_not_disturb_alt" at bounding box center [497, 266] width 155 height 33
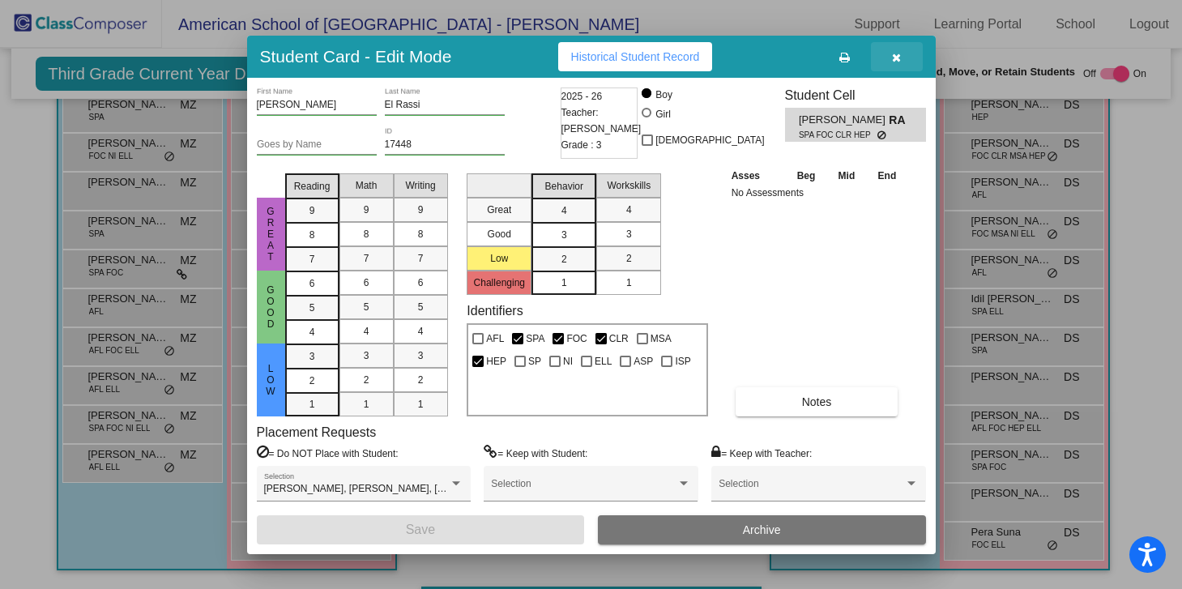
click at [901, 59] on button "button" at bounding box center [897, 56] width 52 height 29
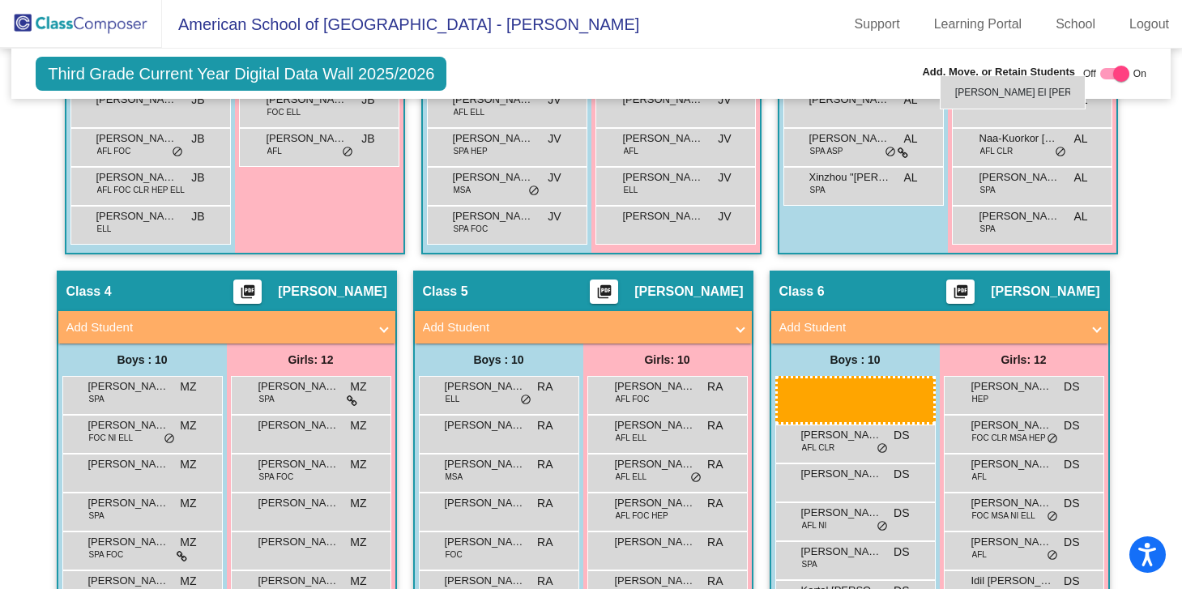
scroll to position [770, 0]
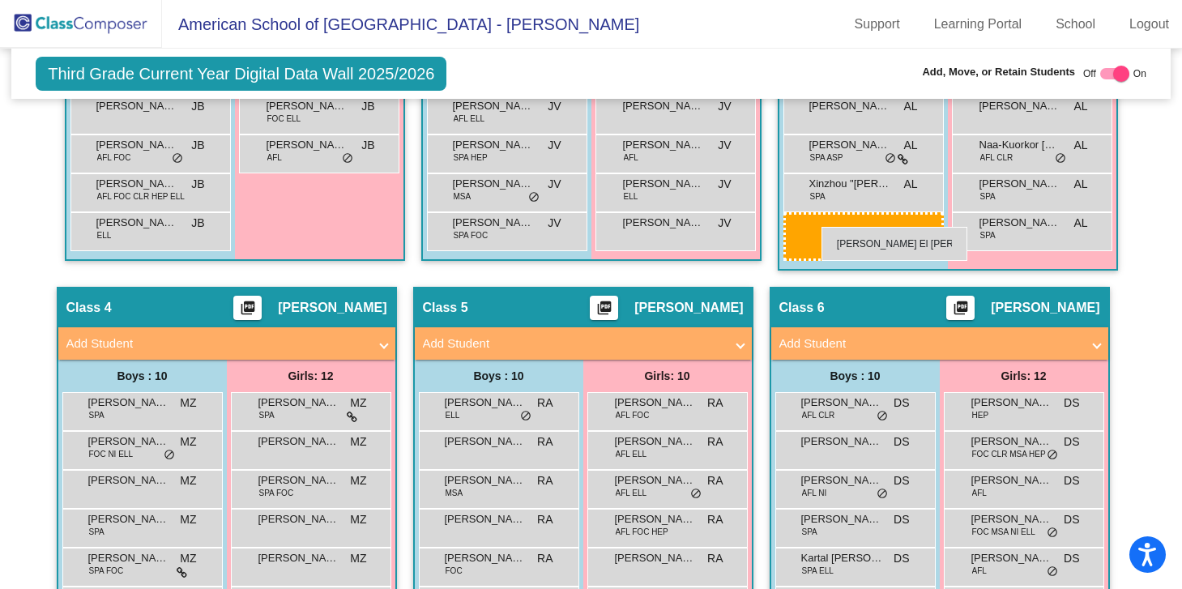
drag, startPoint x: 475, startPoint y: 271, endPoint x: 822, endPoint y: 226, distance: 349.7
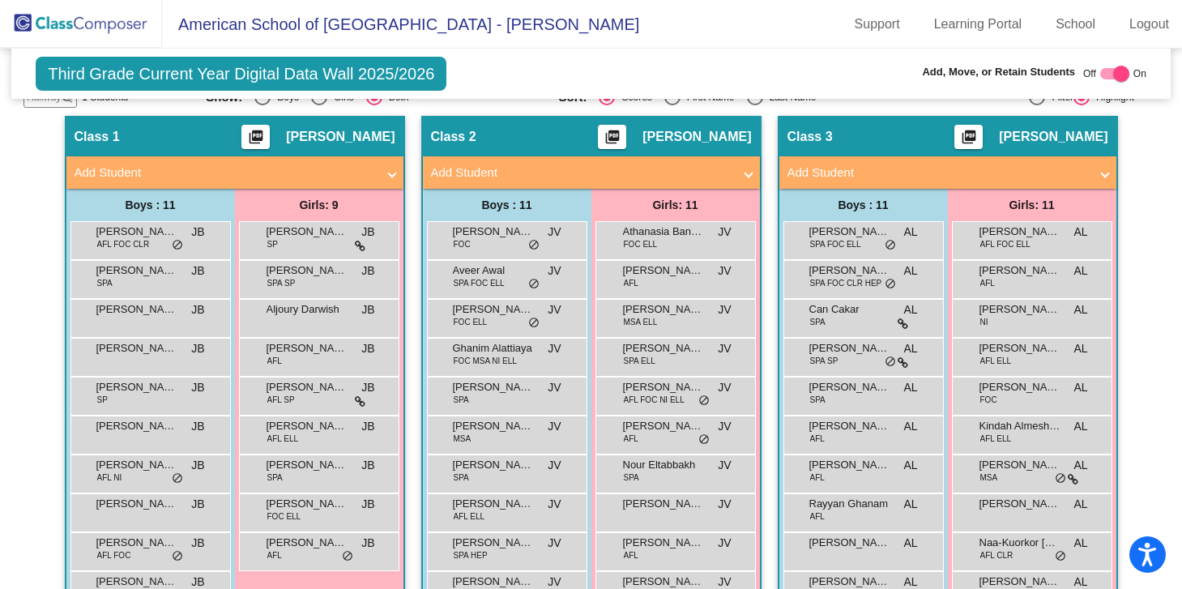
scroll to position [379, 0]
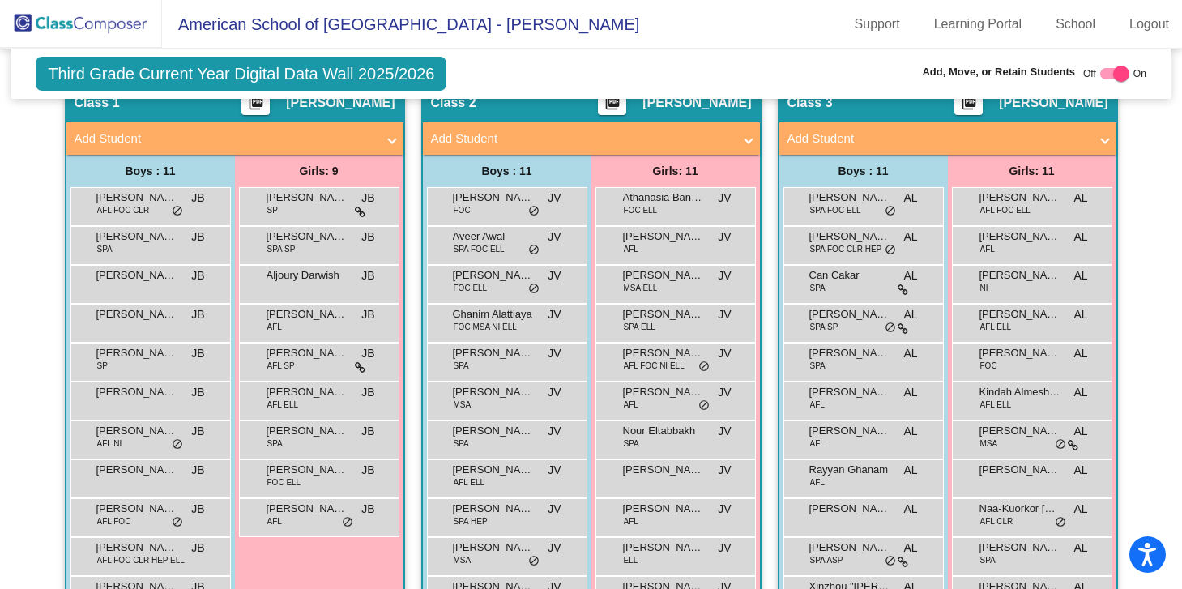
scroll to position [408, 0]
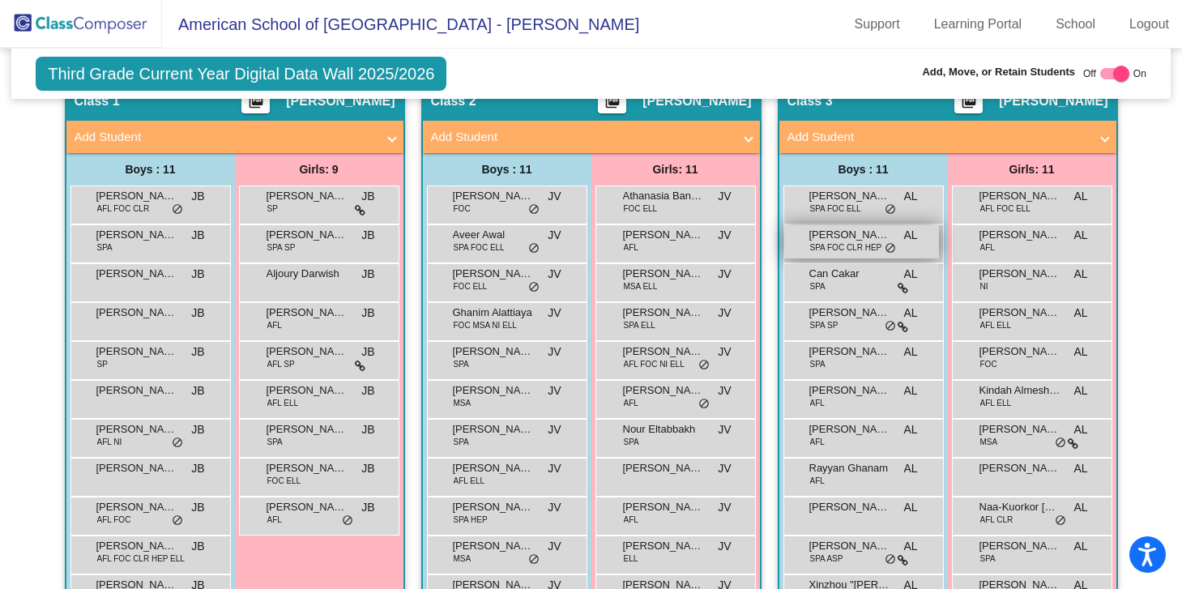
click at [860, 238] on span "Benjamin El Rassi" at bounding box center [849, 235] width 81 height 16
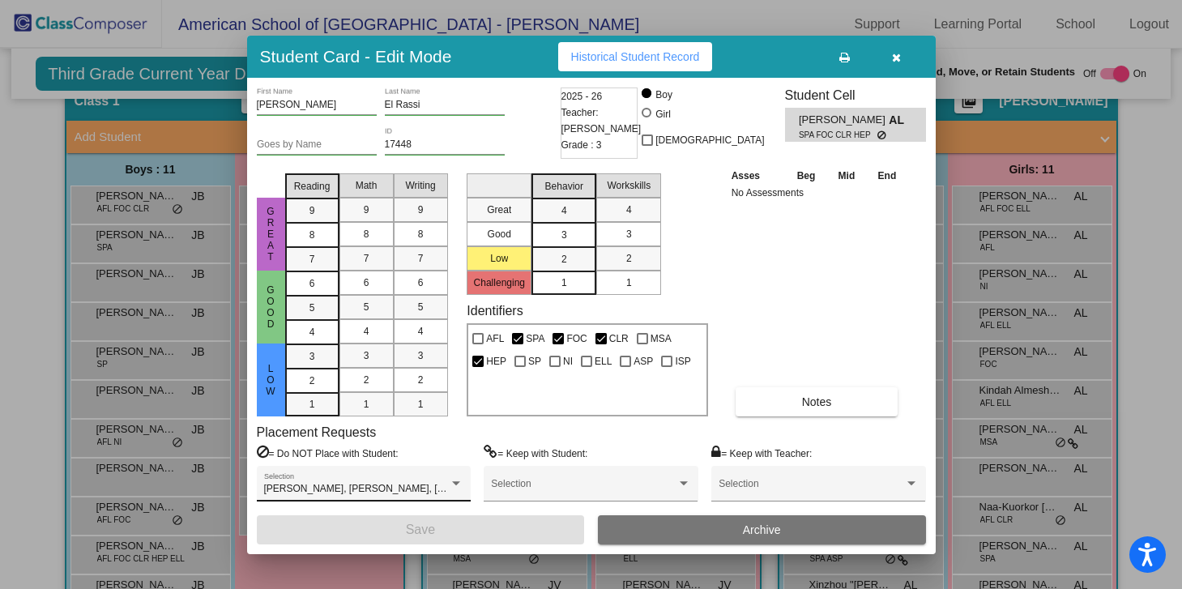
click at [395, 480] on div "Abdulla Salatt, Keyan Alselfani, Sam Fares, Vasco Oliveira Vilbro Selection" at bounding box center [363, 487] width 199 height 29
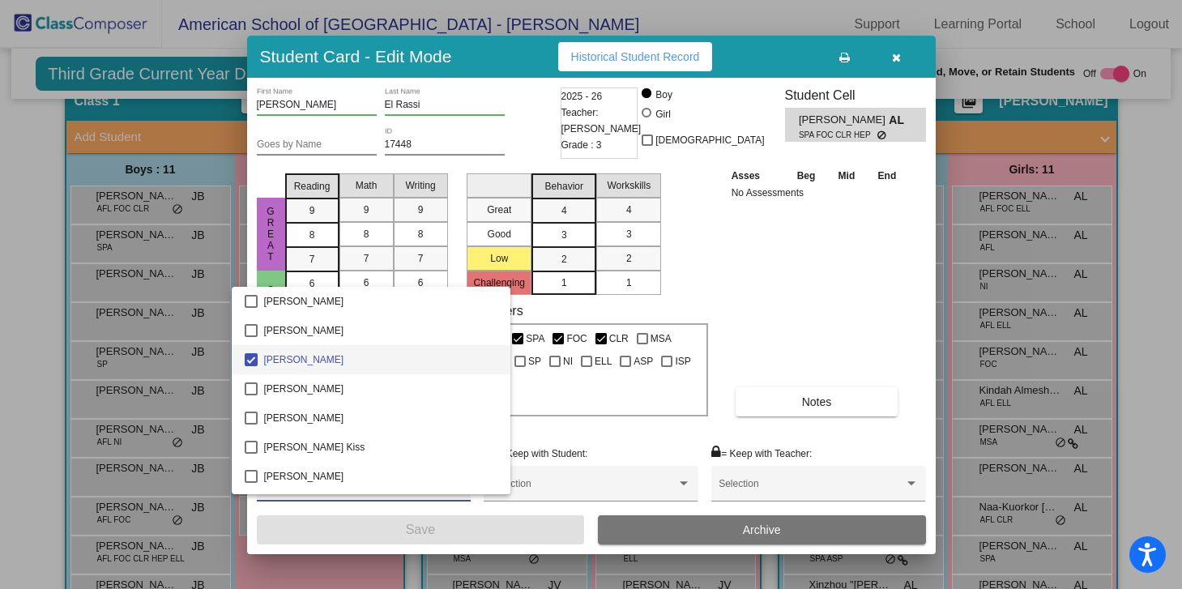
click at [461, 498] on div at bounding box center [591, 294] width 1182 height 589
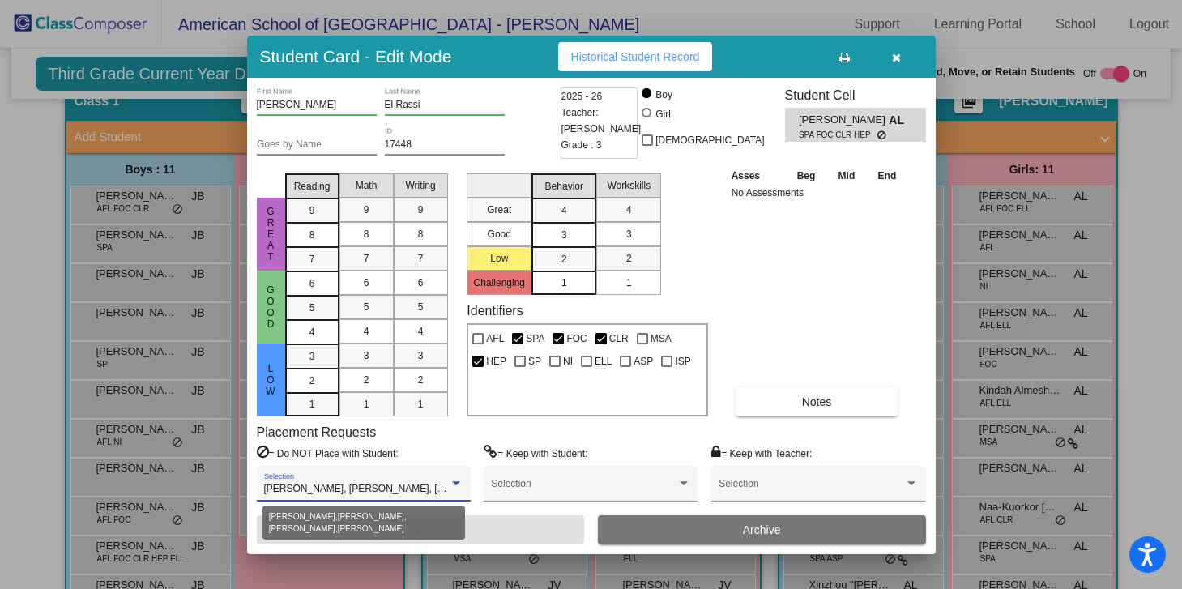
click at [440, 493] on span "Abdulla Salatt, Keyan Alselfani, Sam Fares, Vasco Oliveira Vilbro" at bounding box center [432, 488] width 336 height 11
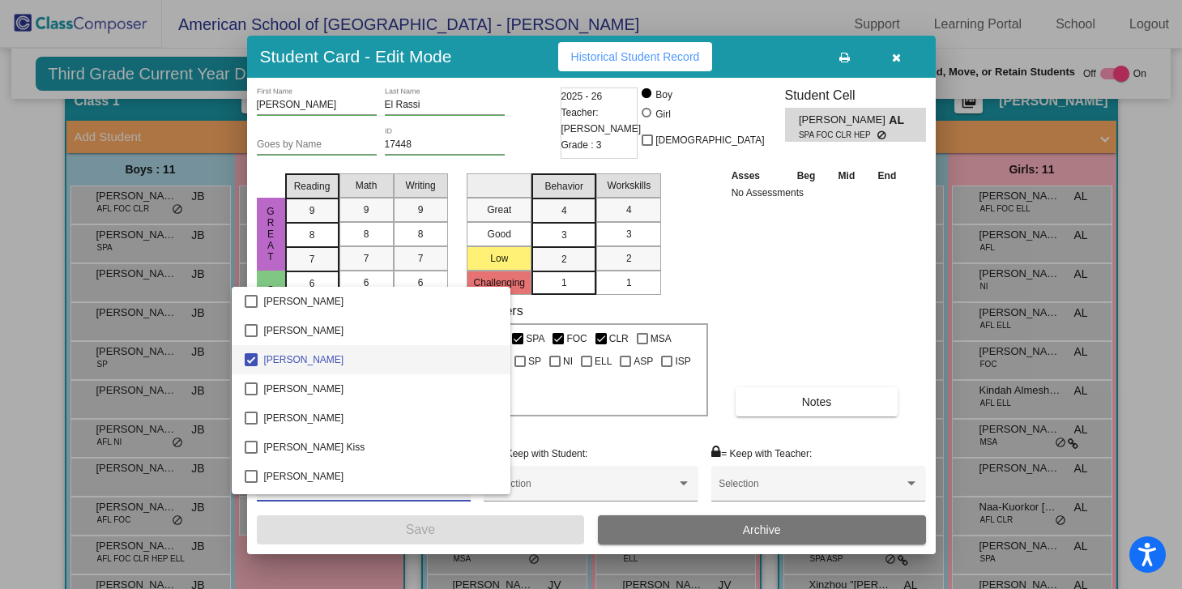
click at [450, 504] on div at bounding box center [591, 294] width 1182 height 589
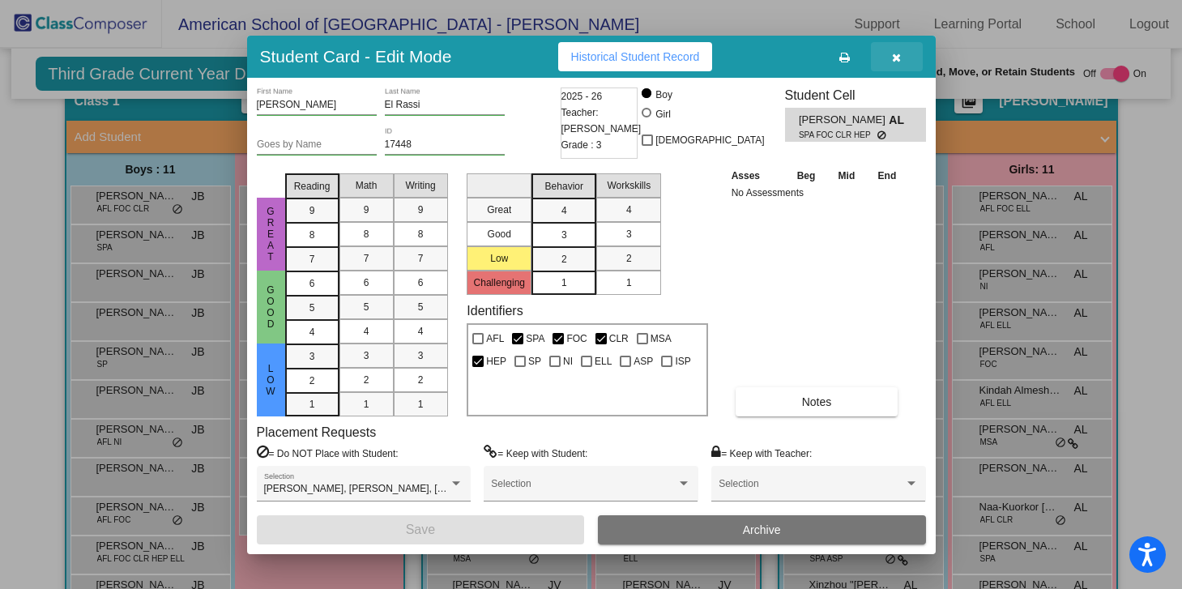
click at [899, 53] on icon "button" at bounding box center [896, 57] width 9 height 11
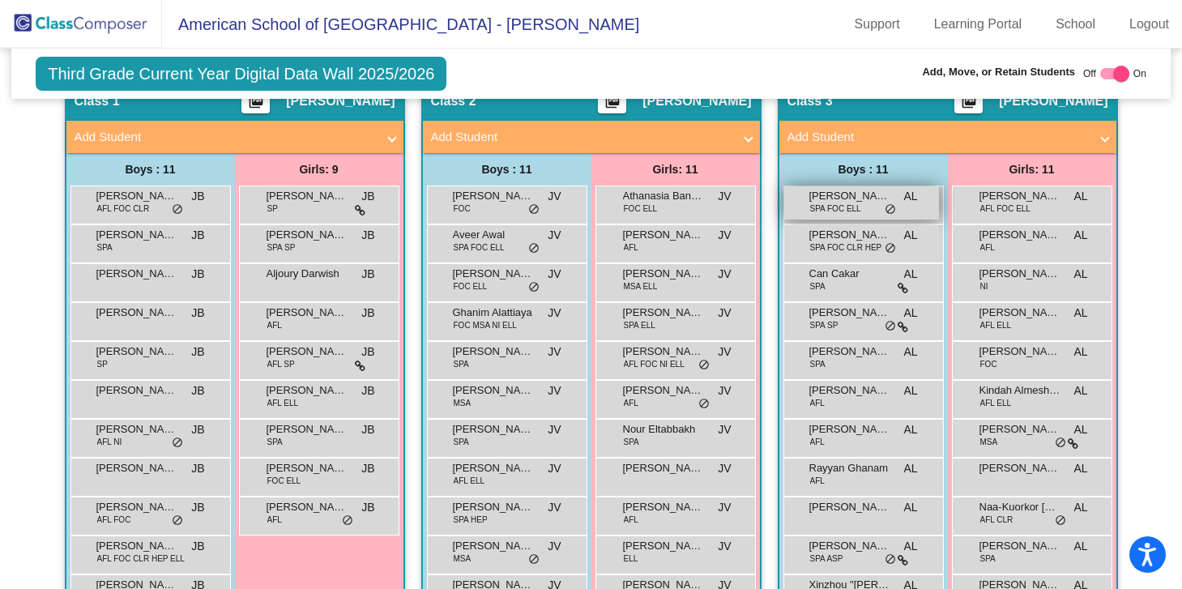
click at [809, 201] on span "Albert-Andrei Ionescu" at bounding box center [849, 196] width 81 height 16
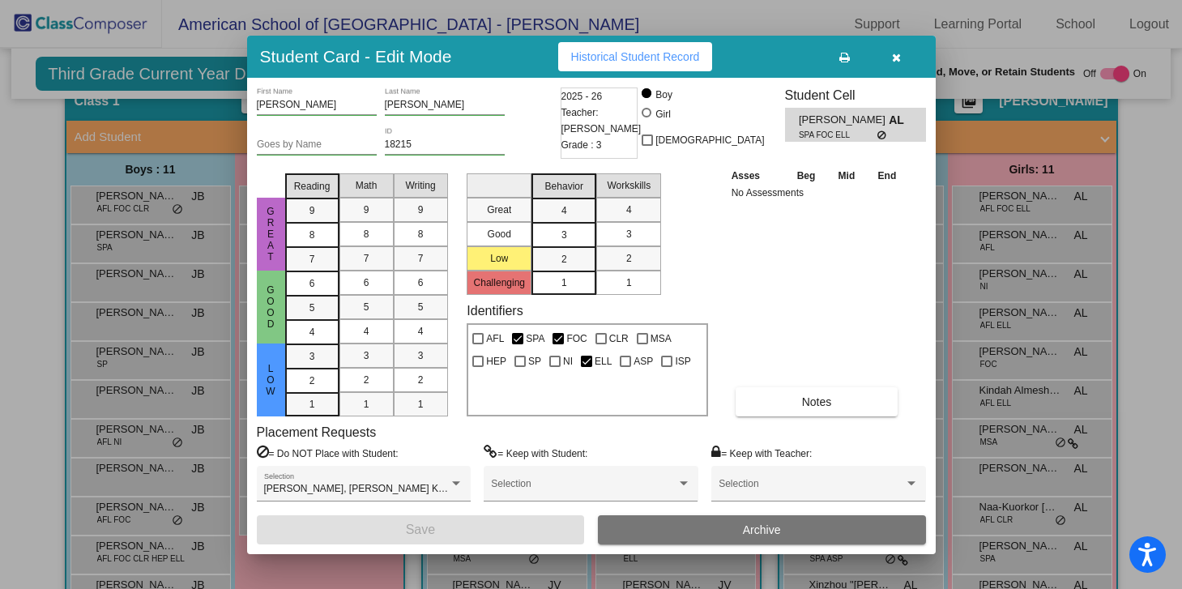
click at [901, 55] on button "button" at bounding box center [897, 56] width 52 height 29
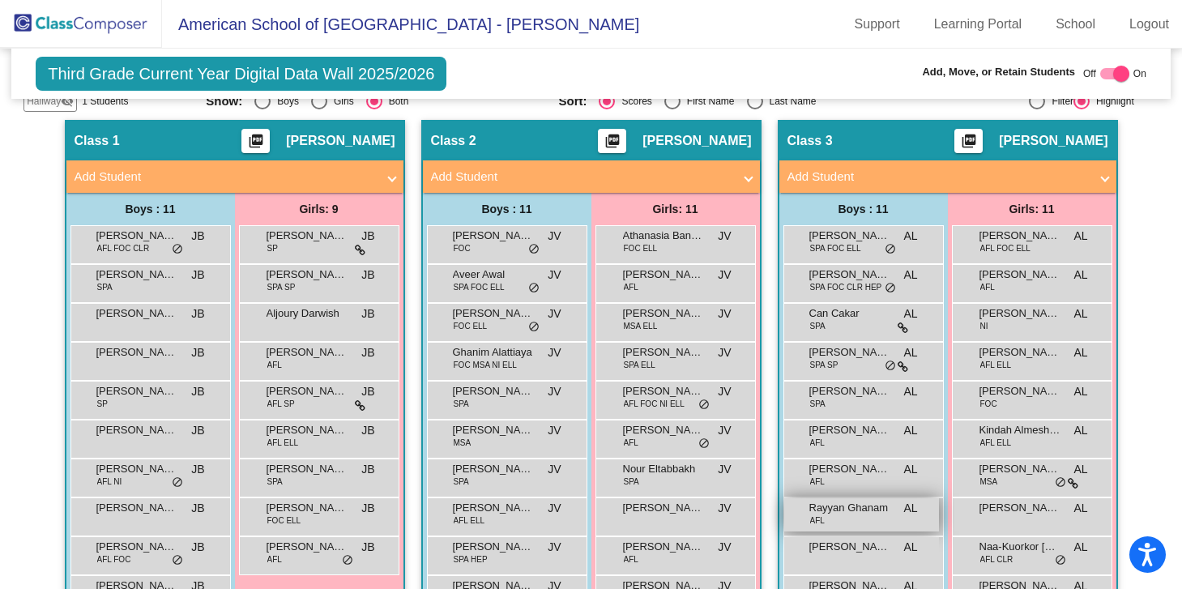
scroll to position [359, 0]
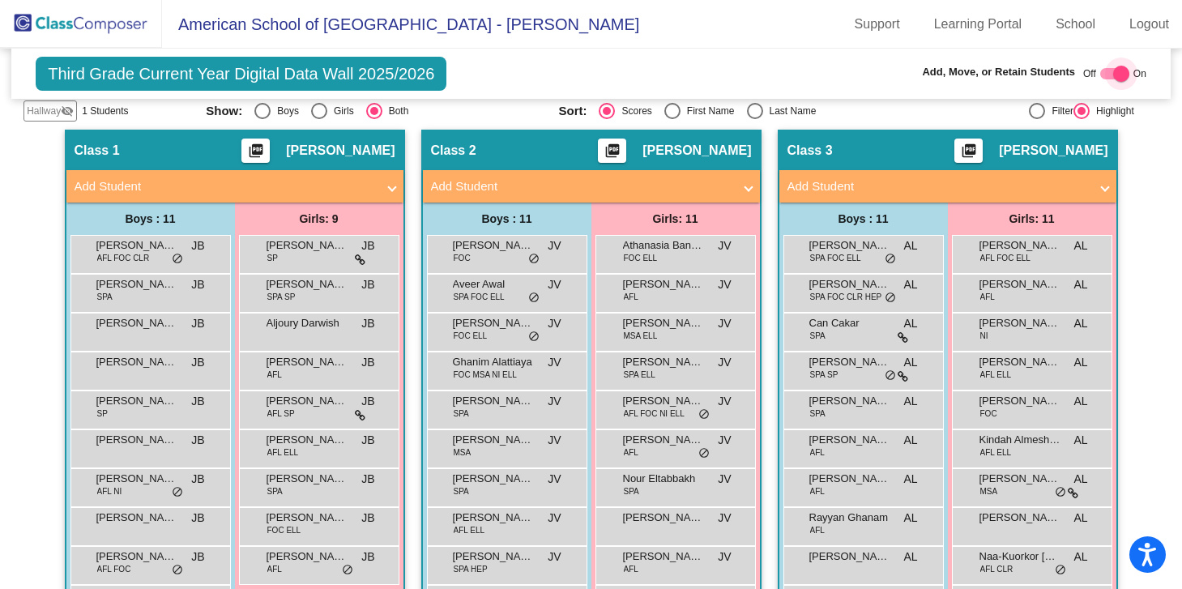
click at [1100, 70] on div at bounding box center [1114, 73] width 29 height 11
checkbox input "false"
